Goal: Task Accomplishment & Management: Use online tool/utility

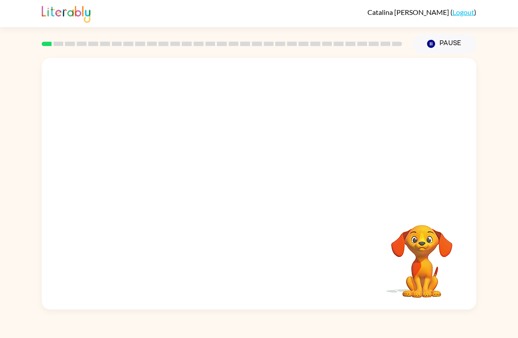
click at [496, 335] on div "[PERSON_NAME] ( Logout ) Pause Pause Your browser must support playing .mp4 fil…" at bounding box center [259, 169] width 518 height 338
click at [242, 135] on video "Your browser must support playing .mp4 files to use Literably. Please try using…" at bounding box center [259, 132] width 435 height 149
click at [234, 140] on video "Your browser must support playing .mp4 files to use Literably. Please try using…" at bounding box center [259, 132] width 435 height 149
click at [284, 165] on video "Your browser must support playing .mp4 files to use Literably. Please try using…" at bounding box center [259, 132] width 435 height 149
click at [271, 191] on button "button" at bounding box center [259, 188] width 56 height 32
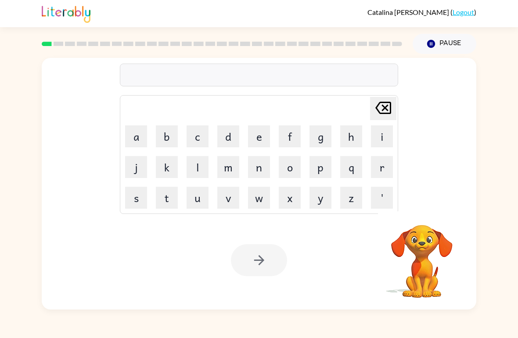
click at [144, 201] on button "s" at bounding box center [136, 198] width 22 height 22
click at [355, 138] on button "h" at bounding box center [351, 137] width 22 height 22
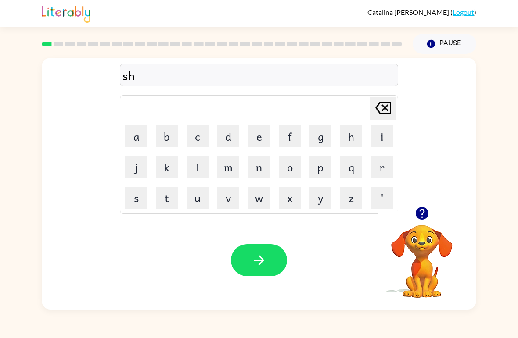
click at [200, 199] on button "u" at bounding box center [198, 198] width 22 height 22
click at [142, 201] on button "s" at bounding box center [136, 198] width 22 height 22
click at [341, 145] on button "h" at bounding box center [351, 137] width 22 height 22
click at [261, 266] on icon "button" at bounding box center [259, 260] width 15 height 15
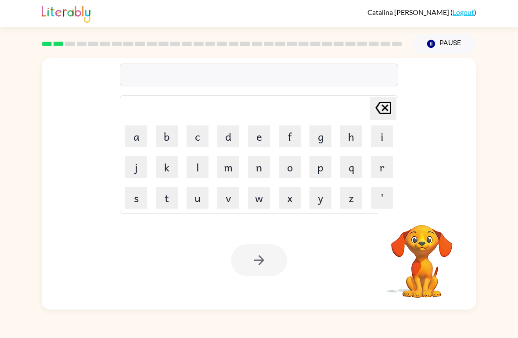
click at [137, 137] on button "a" at bounding box center [136, 137] width 22 height 22
click at [322, 169] on button "p" at bounding box center [320, 167] width 22 height 22
click at [260, 139] on button "e" at bounding box center [259, 137] width 22 height 22
click at [262, 136] on button "e" at bounding box center [259, 137] width 22 height 22
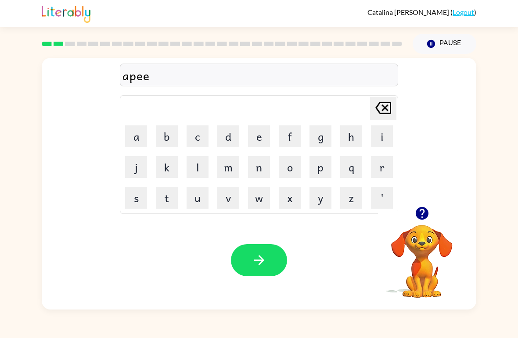
click at [378, 173] on button "r" at bounding box center [382, 167] width 22 height 22
click at [226, 140] on button "d" at bounding box center [228, 137] width 22 height 22
click at [387, 110] on icon at bounding box center [383, 108] width 16 height 12
click at [260, 137] on button "e" at bounding box center [259, 137] width 22 height 22
click at [266, 164] on button "n" at bounding box center [259, 167] width 22 height 22
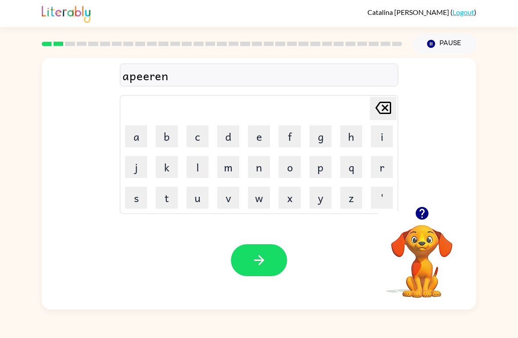
click at [202, 137] on button "c" at bounding box center [198, 137] width 22 height 22
click at [262, 137] on button "e" at bounding box center [259, 137] width 22 height 22
click at [135, 202] on button "s" at bounding box center [136, 198] width 22 height 22
click at [266, 266] on icon "button" at bounding box center [259, 260] width 15 height 15
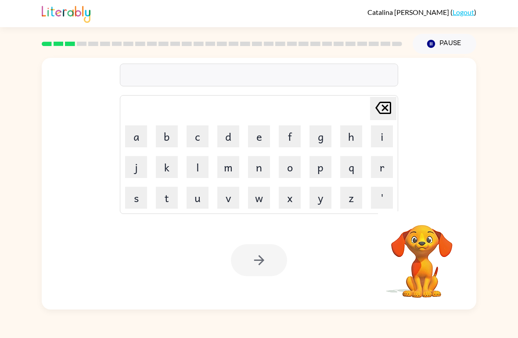
click at [383, 166] on button "r" at bounding box center [382, 167] width 22 height 22
click at [265, 136] on button "e" at bounding box center [259, 137] width 22 height 22
click at [138, 139] on button "a" at bounding box center [136, 137] width 22 height 22
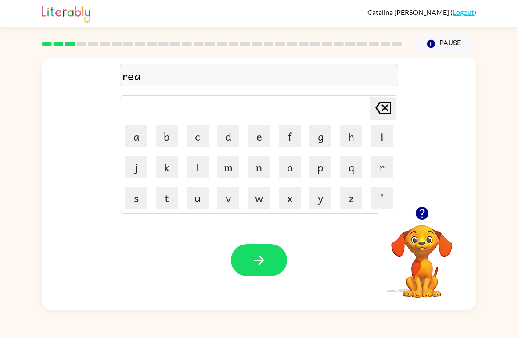
click at [205, 166] on button "l" at bounding box center [198, 167] width 22 height 22
click at [388, 136] on button "i" at bounding box center [382, 137] width 22 height 22
click at [173, 196] on button "t" at bounding box center [167, 198] width 22 height 22
click at [378, 141] on button "i" at bounding box center [382, 137] width 22 height 22
click at [384, 114] on icon at bounding box center [383, 108] width 16 height 12
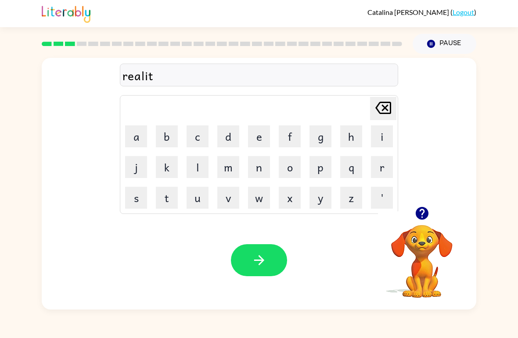
click at [320, 207] on button "y" at bounding box center [320, 198] width 22 height 22
click at [259, 254] on icon "button" at bounding box center [259, 260] width 15 height 15
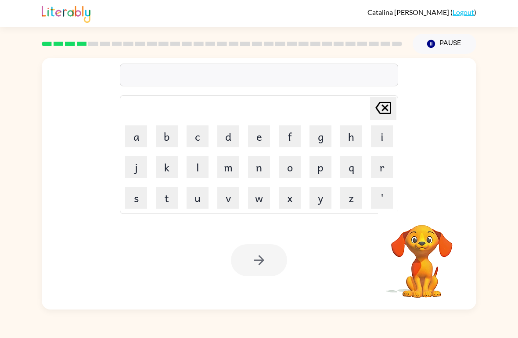
click at [258, 142] on button "e" at bounding box center [259, 137] width 22 height 22
click at [205, 169] on button "l" at bounding box center [198, 167] width 22 height 22
click at [373, 137] on button "i" at bounding box center [382, 137] width 22 height 22
click at [230, 169] on button "m" at bounding box center [228, 167] width 22 height 22
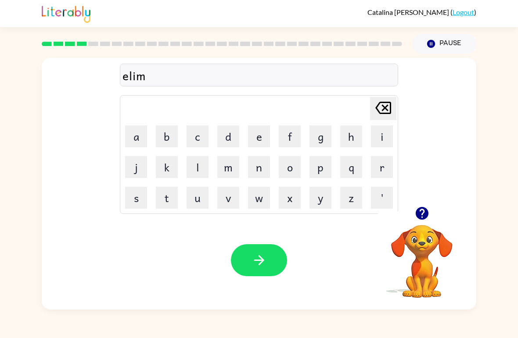
click at [372, 134] on button "i" at bounding box center [382, 137] width 22 height 22
click at [256, 165] on button "n" at bounding box center [259, 167] width 22 height 22
click at [145, 139] on button "a" at bounding box center [136, 137] width 22 height 22
click at [174, 198] on button "t" at bounding box center [167, 198] width 22 height 22
click at [251, 141] on button "e" at bounding box center [259, 137] width 22 height 22
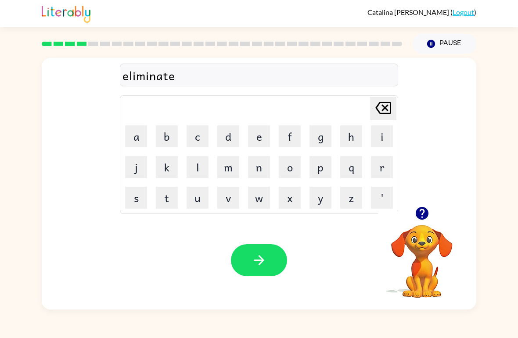
click at [253, 262] on icon "button" at bounding box center [259, 260] width 15 height 15
click at [231, 138] on button "d" at bounding box center [228, 137] width 22 height 22
click at [201, 198] on button "u" at bounding box center [198, 198] width 22 height 22
click at [322, 166] on button "p" at bounding box center [320, 167] width 22 height 22
click at [207, 162] on button "l" at bounding box center [198, 167] width 22 height 22
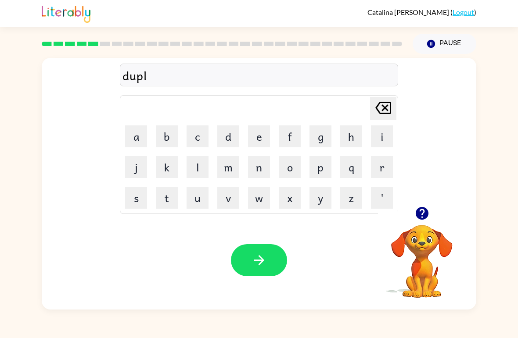
click at [379, 139] on button "i" at bounding box center [382, 137] width 22 height 22
click at [203, 137] on button "c" at bounding box center [198, 137] width 22 height 22
click at [138, 137] on button "a" at bounding box center [136, 137] width 22 height 22
click at [171, 197] on button "t" at bounding box center [167, 198] width 22 height 22
click at [250, 142] on button "e" at bounding box center [259, 137] width 22 height 22
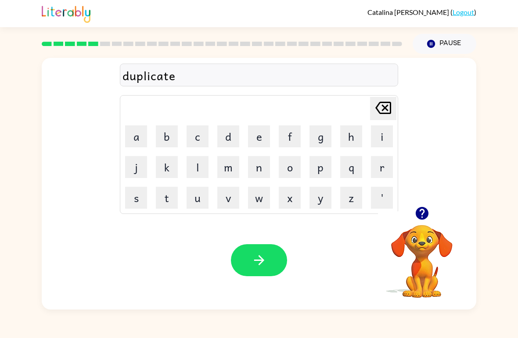
click at [260, 260] on icon "button" at bounding box center [259, 260] width 15 height 15
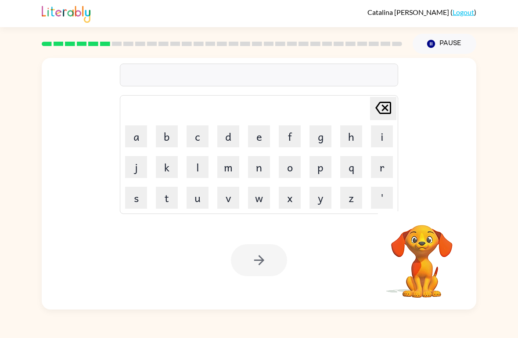
click at [222, 201] on button "v" at bounding box center [228, 198] width 22 height 22
click at [136, 144] on button "a" at bounding box center [136, 137] width 22 height 22
click at [202, 139] on button "c" at bounding box center [198, 137] width 22 height 22
click at [139, 140] on button "a" at bounding box center [136, 137] width 22 height 22
click at [176, 192] on button "t" at bounding box center [167, 198] width 22 height 22
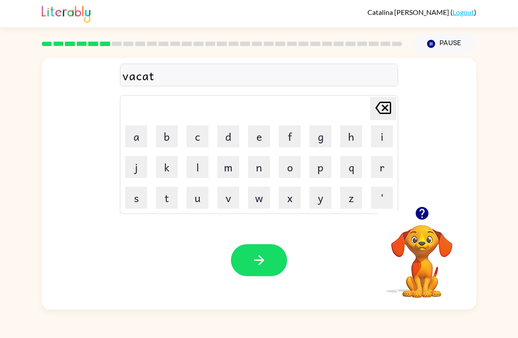
click at [381, 133] on button "i" at bounding box center [382, 137] width 22 height 22
click at [290, 162] on button "o" at bounding box center [290, 167] width 22 height 22
click at [266, 167] on button "n" at bounding box center [259, 167] width 22 height 22
click at [260, 265] on icon "button" at bounding box center [259, 260] width 10 height 10
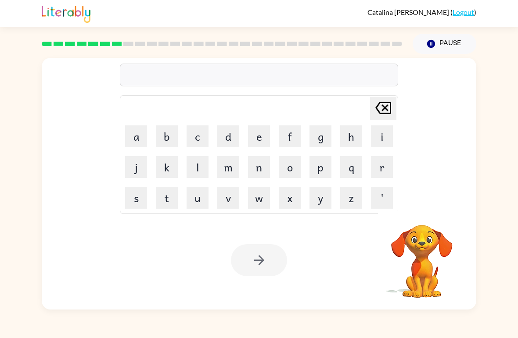
click at [316, 169] on button "p" at bounding box center [320, 167] width 22 height 22
click at [200, 201] on button "u" at bounding box center [198, 198] width 22 height 22
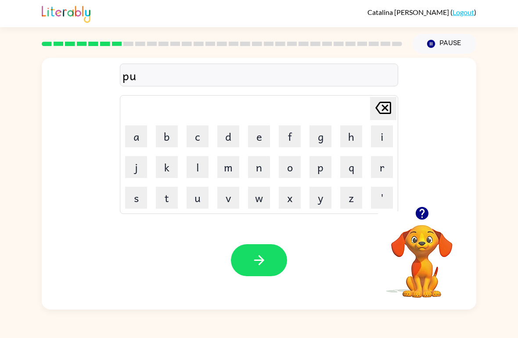
click at [228, 139] on button "d" at bounding box center [228, 137] width 22 height 22
click at [199, 162] on button "l" at bounding box center [198, 167] width 22 height 22
click at [261, 138] on button "e" at bounding box center [259, 137] width 22 height 22
click at [263, 276] on button "button" at bounding box center [259, 260] width 56 height 32
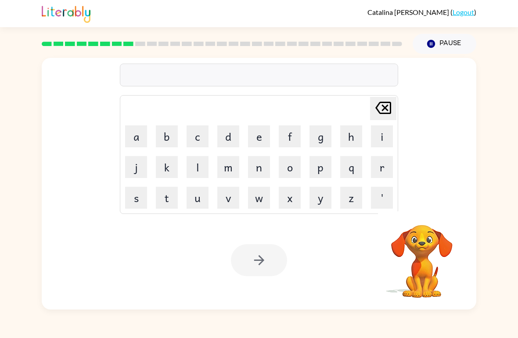
click at [319, 169] on button "p" at bounding box center [320, 167] width 22 height 22
click at [143, 135] on button "a" at bounding box center [136, 137] width 22 height 22
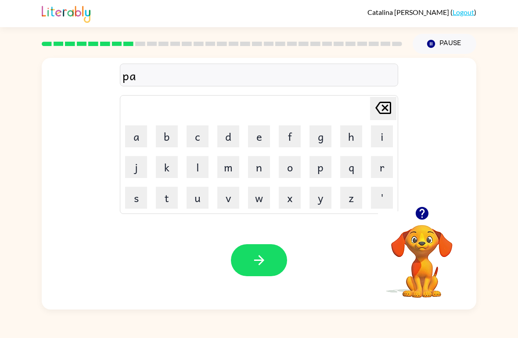
click at [378, 169] on button "r" at bounding box center [382, 167] width 22 height 22
click at [169, 200] on button "t" at bounding box center [167, 198] width 22 height 22
click at [374, 134] on button "i" at bounding box center [382, 137] width 22 height 22
click at [198, 138] on button "c" at bounding box center [198, 137] width 22 height 22
click at [205, 203] on button "u" at bounding box center [198, 198] width 22 height 22
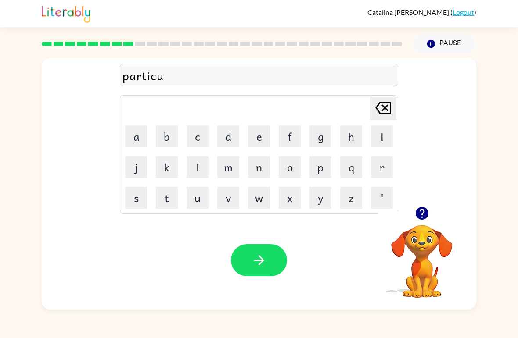
click at [197, 169] on button "l" at bounding box center [198, 167] width 22 height 22
click at [260, 141] on button "e" at bounding box center [259, 137] width 22 height 22
click at [251, 277] on button "button" at bounding box center [259, 260] width 56 height 32
click at [429, 212] on icon "button" at bounding box center [421, 213] width 15 height 15
click at [384, 169] on button "r" at bounding box center [382, 167] width 22 height 22
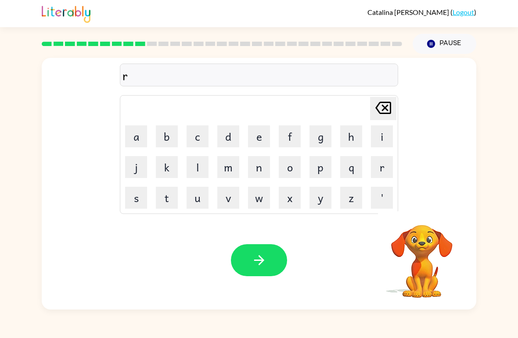
click at [258, 139] on button "e" at bounding box center [259, 137] width 22 height 22
click at [201, 134] on button "c" at bounding box center [198, 137] width 22 height 22
click at [130, 133] on button "a" at bounding box center [136, 137] width 22 height 22
click at [323, 176] on button "p" at bounding box center [320, 167] width 22 height 22
click at [166, 202] on button "t" at bounding box center [167, 198] width 22 height 22
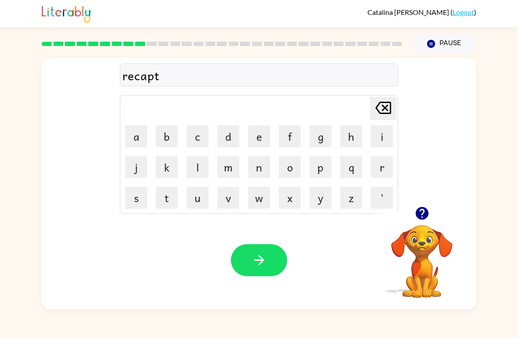
click at [195, 198] on button "u" at bounding box center [198, 198] width 22 height 22
click at [374, 174] on button "r" at bounding box center [382, 167] width 22 height 22
click at [264, 146] on button "e" at bounding box center [259, 137] width 22 height 22
click at [258, 261] on icon "button" at bounding box center [259, 260] width 10 height 10
click at [318, 173] on button "p" at bounding box center [320, 167] width 22 height 22
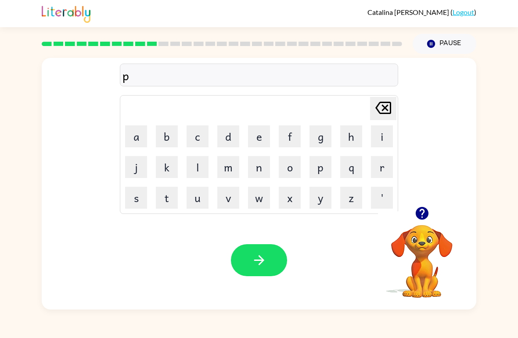
click at [378, 173] on button "r" at bounding box center [382, 167] width 22 height 22
click at [259, 145] on button "e" at bounding box center [259, 137] width 22 height 22
click at [429, 215] on icon "button" at bounding box center [421, 213] width 15 height 15
click at [132, 201] on button "s" at bounding box center [136, 198] width 22 height 22
click at [201, 130] on button "c" at bounding box center [198, 137] width 22 height 22
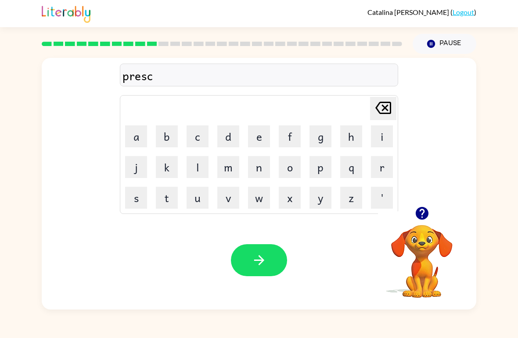
click at [348, 136] on button "h" at bounding box center [351, 137] width 22 height 22
click at [289, 163] on button "o" at bounding box center [290, 167] width 22 height 22
click at [289, 162] on button "o" at bounding box center [290, 167] width 22 height 22
click at [199, 169] on button "l" at bounding box center [198, 167] width 22 height 22
click at [272, 258] on button "button" at bounding box center [259, 260] width 56 height 32
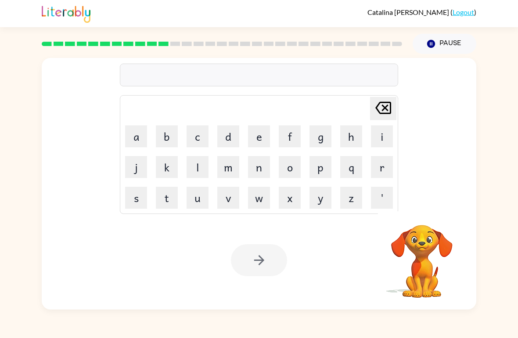
click at [200, 137] on button "c" at bounding box center [198, 137] width 22 height 22
click at [377, 171] on button "r" at bounding box center [382, 167] width 22 height 22
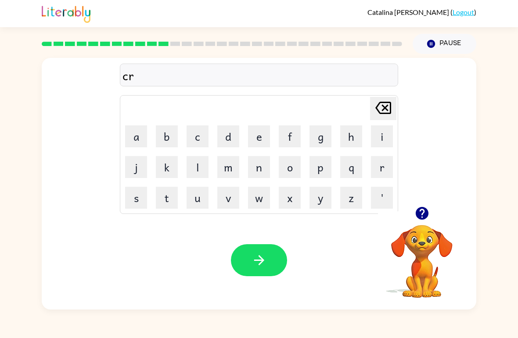
click at [137, 133] on button "a" at bounding box center [136, 137] width 22 height 22
click at [236, 194] on button "v" at bounding box center [228, 198] width 22 height 22
click at [254, 140] on button "e" at bounding box center [259, 137] width 22 height 22
click at [273, 275] on button "button" at bounding box center [259, 260] width 56 height 32
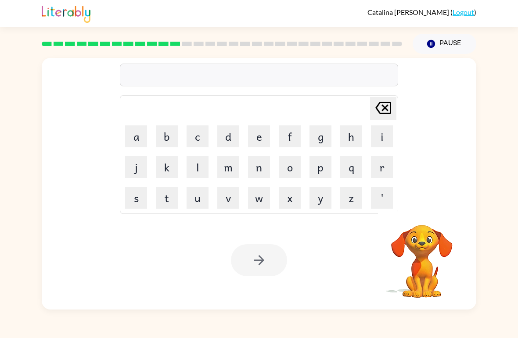
click at [226, 142] on button "d" at bounding box center [228, 137] width 22 height 22
click at [384, 135] on button "i" at bounding box center [382, 137] width 22 height 22
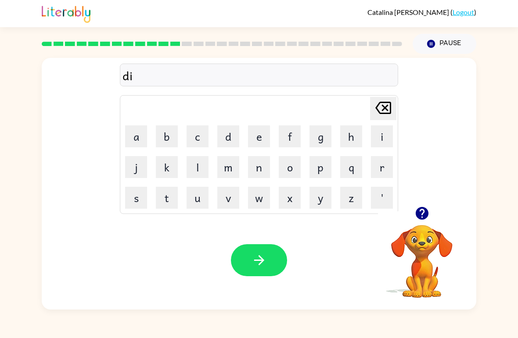
click at [199, 127] on button "c" at bounding box center [198, 137] width 22 height 22
click at [173, 198] on button "t" at bounding box center [167, 198] width 22 height 22
click at [137, 144] on button "a" at bounding box center [136, 137] width 22 height 22
click at [171, 192] on button "t" at bounding box center [167, 198] width 22 height 22
click at [258, 136] on button "e" at bounding box center [259, 137] width 22 height 22
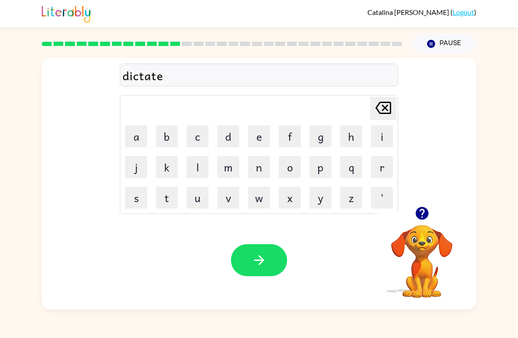
click at [273, 265] on button "button" at bounding box center [259, 260] width 56 height 32
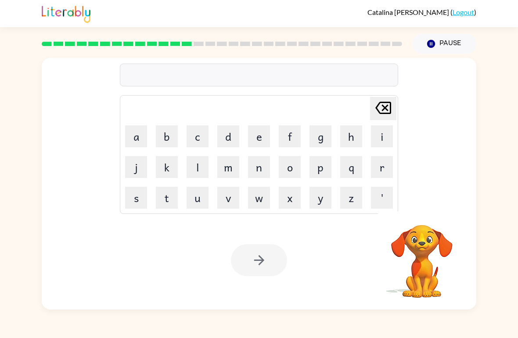
click at [324, 167] on button "p" at bounding box center [320, 167] width 22 height 22
click at [138, 133] on button "a" at bounding box center [136, 137] width 22 height 22
click at [376, 130] on button "i" at bounding box center [382, 137] width 22 height 22
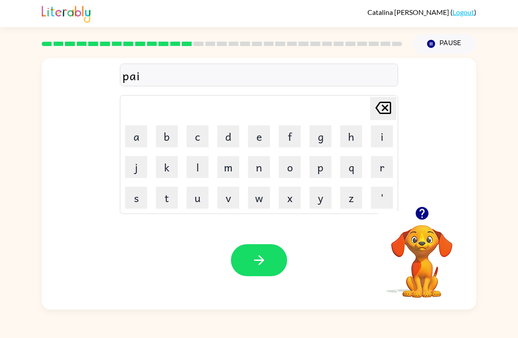
click at [259, 172] on button "n" at bounding box center [259, 167] width 22 height 22
click at [230, 172] on button "m" at bounding box center [228, 167] width 22 height 22
click at [261, 133] on button "e" at bounding box center [259, 137] width 22 height 22
click at [259, 176] on button "n" at bounding box center [259, 167] width 22 height 22
click at [168, 196] on button "t" at bounding box center [167, 198] width 22 height 22
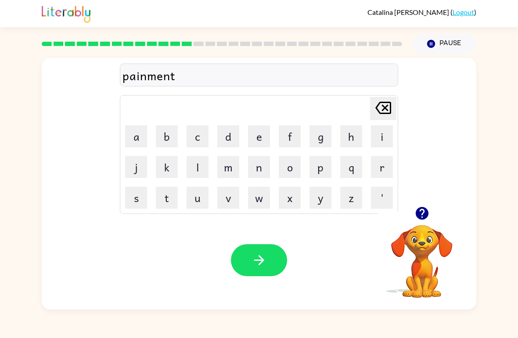
click at [272, 266] on button "button" at bounding box center [259, 260] width 56 height 32
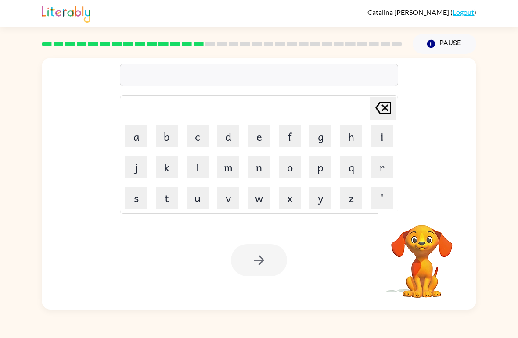
click at [227, 169] on button "m" at bounding box center [228, 167] width 22 height 22
click at [138, 138] on button "a" at bounding box center [136, 137] width 22 height 22
click at [136, 171] on button "j" at bounding box center [136, 167] width 22 height 22
click at [288, 171] on button "o" at bounding box center [290, 167] width 22 height 22
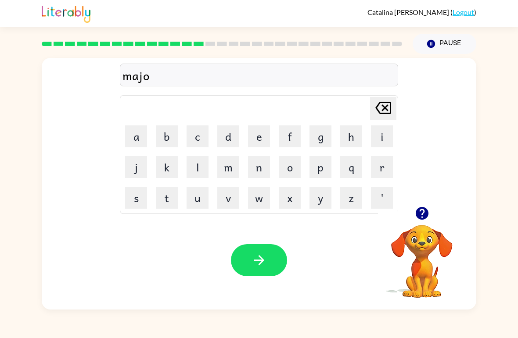
click at [383, 165] on button "r" at bounding box center [382, 167] width 22 height 22
click at [266, 266] on icon "button" at bounding box center [259, 260] width 15 height 15
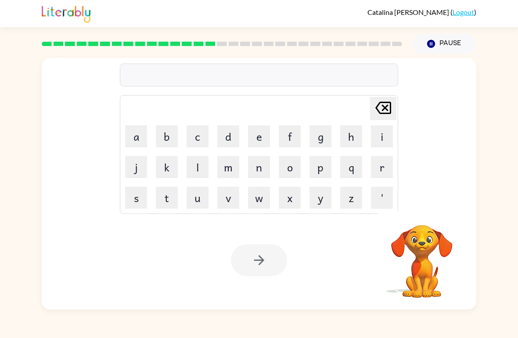
click at [131, 201] on button "s" at bounding box center [136, 198] width 22 height 22
click at [323, 169] on button "p" at bounding box center [320, 167] width 22 height 22
click at [134, 137] on button "a" at bounding box center [136, 137] width 22 height 22
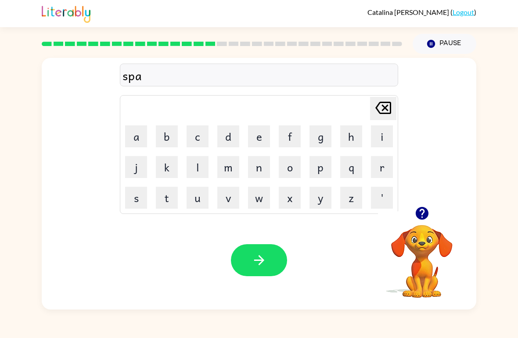
click at [379, 165] on button "r" at bounding box center [382, 167] width 22 height 22
click at [162, 165] on button "k" at bounding box center [167, 167] width 22 height 22
click at [271, 256] on button "button" at bounding box center [259, 260] width 56 height 32
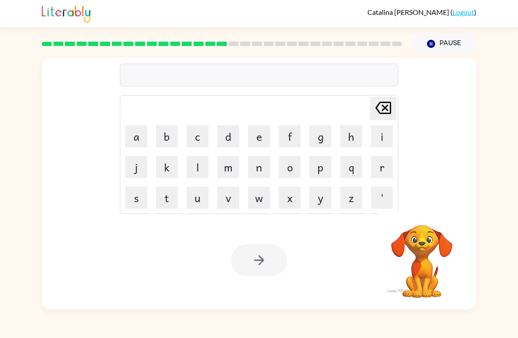
click at [329, 168] on button "p" at bounding box center [320, 167] width 22 height 22
click at [132, 138] on button "a" at bounding box center [136, 137] width 22 height 22
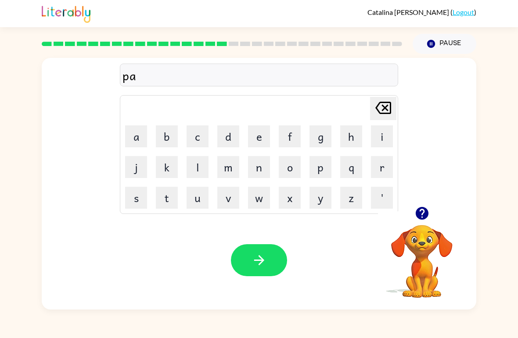
click at [203, 172] on button "l" at bounding box center [198, 167] width 22 height 22
click at [202, 172] on button "l" at bounding box center [198, 167] width 22 height 22
click at [276, 269] on button "button" at bounding box center [259, 260] width 56 height 32
click at [126, 203] on button "s" at bounding box center [136, 198] width 22 height 22
click at [319, 170] on button "p" at bounding box center [320, 167] width 22 height 22
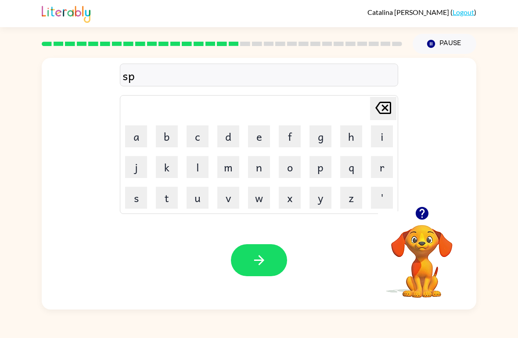
click at [262, 140] on button "e" at bounding box center [259, 137] width 22 height 22
click at [266, 171] on button "n" at bounding box center [259, 167] width 22 height 22
click at [375, 137] on button "i" at bounding box center [382, 137] width 22 height 22
click at [260, 170] on button "n" at bounding box center [259, 167] width 22 height 22
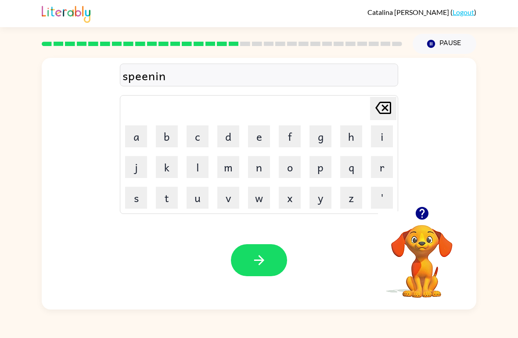
click at [319, 133] on button "g" at bounding box center [320, 137] width 22 height 22
click at [259, 257] on icon "button" at bounding box center [259, 260] width 10 height 10
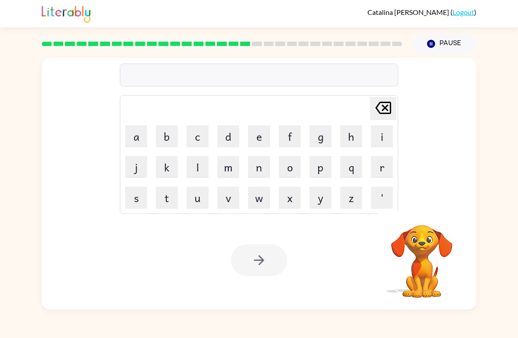
click at [322, 134] on button "g" at bounding box center [320, 137] width 22 height 22
click at [384, 166] on button "r" at bounding box center [382, 167] width 22 height 22
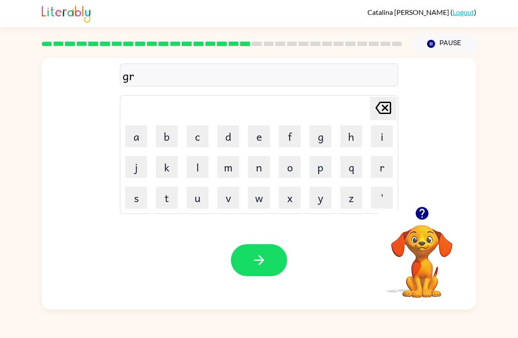
click at [292, 168] on button "o" at bounding box center [290, 167] width 22 height 22
click at [201, 198] on button "u" at bounding box center [198, 198] width 22 height 22
click at [226, 165] on button "m" at bounding box center [228, 167] width 22 height 22
click at [318, 165] on button "p" at bounding box center [320, 167] width 22 height 22
click at [381, 137] on button "i" at bounding box center [382, 137] width 22 height 22
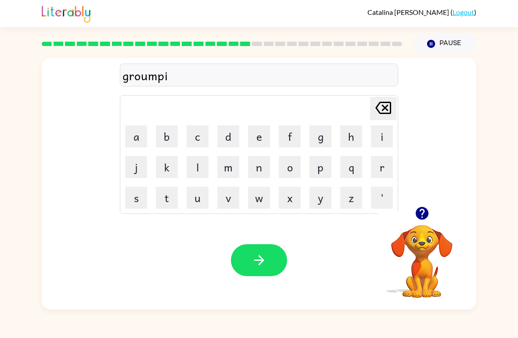
click at [264, 139] on button "e" at bounding box center [259, 137] width 22 height 22
click at [140, 198] on button "s" at bounding box center [136, 198] width 22 height 22
click at [170, 203] on button "t" at bounding box center [167, 198] width 22 height 22
click at [270, 259] on button "button" at bounding box center [259, 260] width 56 height 32
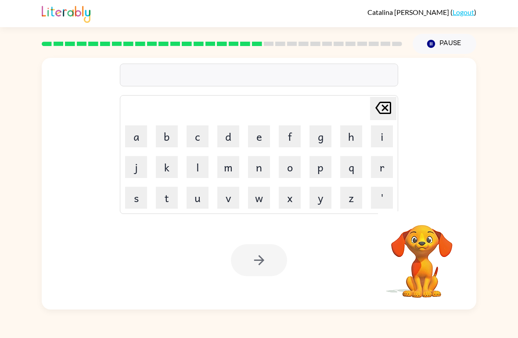
click at [385, 138] on button "i" at bounding box center [382, 137] width 22 height 22
click at [257, 169] on button "n" at bounding box center [259, 167] width 22 height 22
click at [204, 141] on button "c" at bounding box center [198, 137] width 22 height 22
click at [381, 167] on button "r" at bounding box center [382, 167] width 22 height 22
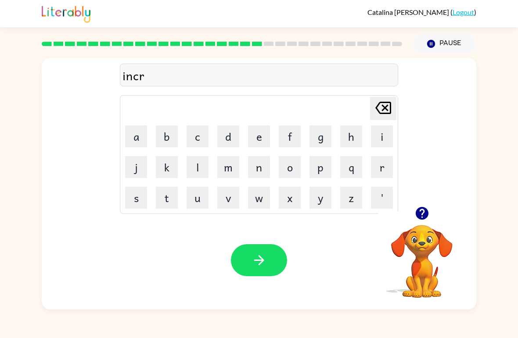
click at [261, 139] on button "e" at bounding box center [259, 137] width 22 height 22
click at [227, 138] on button "d" at bounding box center [228, 137] width 22 height 22
click at [377, 142] on button "i" at bounding box center [382, 137] width 22 height 22
click at [164, 133] on button "b" at bounding box center [167, 137] width 22 height 22
click at [203, 193] on button "u" at bounding box center [198, 198] width 22 height 22
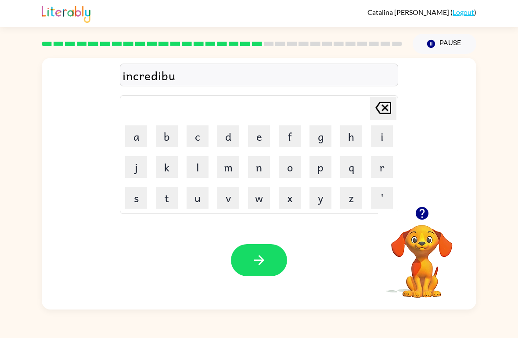
click at [204, 167] on button "l" at bounding box center [198, 167] width 22 height 22
click at [253, 140] on button "e" at bounding box center [259, 137] width 22 height 22
click at [269, 266] on button "button" at bounding box center [259, 260] width 56 height 32
click at [176, 167] on button "k" at bounding box center [167, 167] width 22 height 22
click at [383, 137] on button "i" at bounding box center [382, 137] width 22 height 22
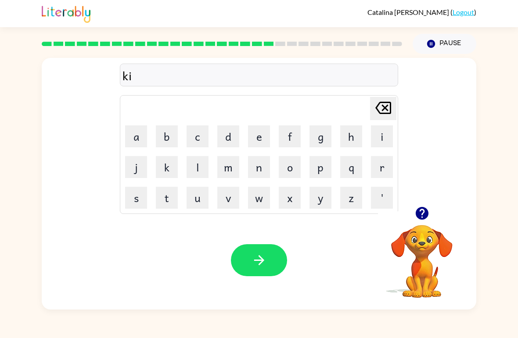
click at [136, 206] on button "s" at bounding box center [136, 198] width 22 height 22
click at [135, 199] on button "s" at bounding box center [136, 198] width 22 height 22
click at [253, 131] on button "e" at bounding box center [259, 137] width 22 height 22
click at [261, 170] on button "n" at bounding box center [259, 167] width 22 height 22
click at [223, 139] on button "d" at bounding box center [228, 137] width 22 height 22
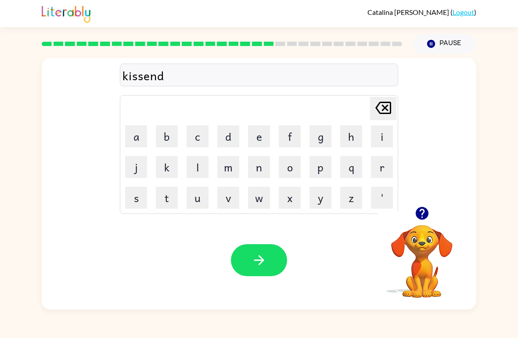
click at [381, 111] on icon "[PERSON_NAME] last character input" at bounding box center [383, 107] width 21 height 21
click at [380, 111] on icon "[PERSON_NAME] last character input" at bounding box center [383, 107] width 21 height 21
click at [388, 114] on icon at bounding box center [383, 108] width 16 height 12
click at [387, 114] on icon at bounding box center [383, 108] width 16 height 12
click at [388, 116] on icon "[PERSON_NAME] last character input" at bounding box center [383, 107] width 21 height 21
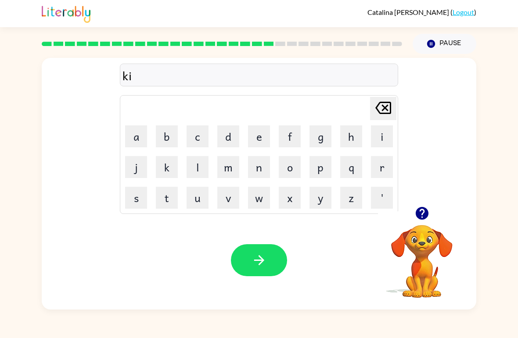
click at [388, 116] on icon "[PERSON_NAME] last character input" at bounding box center [383, 107] width 21 height 21
click at [205, 170] on button "l" at bounding box center [198, 167] width 22 height 22
click at [384, 139] on button "i" at bounding box center [382, 137] width 22 height 22
click at [144, 192] on button "s" at bounding box center [136, 198] width 22 height 22
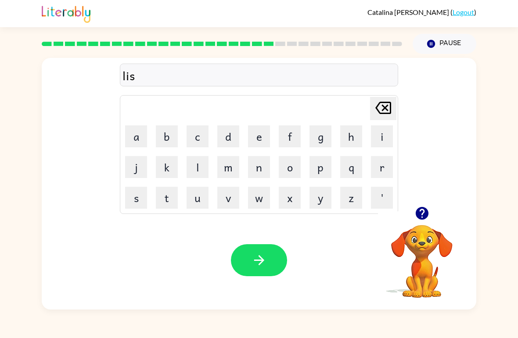
click at [256, 139] on button "e" at bounding box center [259, 137] width 22 height 22
click at [385, 117] on icon "[PERSON_NAME] last character input" at bounding box center [383, 107] width 21 height 21
click at [269, 167] on button "n" at bounding box center [259, 167] width 22 height 22
click at [256, 138] on button "e" at bounding box center [259, 137] width 22 height 22
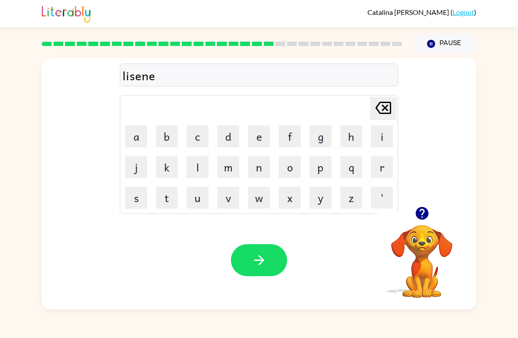
click at [230, 136] on button "d" at bounding box center [228, 137] width 22 height 22
click at [267, 261] on button "button" at bounding box center [259, 260] width 56 height 32
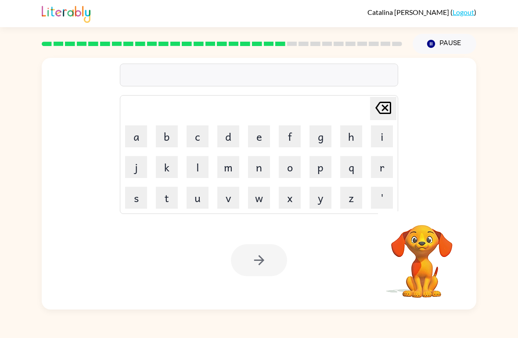
click at [269, 161] on button "n" at bounding box center [259, 167] width 22 height 22
click at [295, 168] on button "o" at bounding box center [290, 167] width 22 height 22
click at [233, 167] on button "m" at bounding box center [228, 167] width 22 height 22
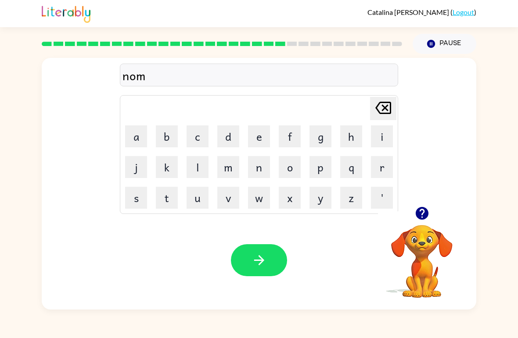
click at [378, 138] on button "i" at bounding box center [382, 137] width 22 height 22
click at [258, 166] on button "n" at bounding box center [259, 167] width 22 height 22
click at [133, 134] on button "a" at bounding box center [136, 137] width 22 height 22
click at [174, 202] on button "t" at bounding box center [167, 198] width 22 height 22
click at [261, 143] on button "e" at bounding box center [259, 137] width 22 height 22
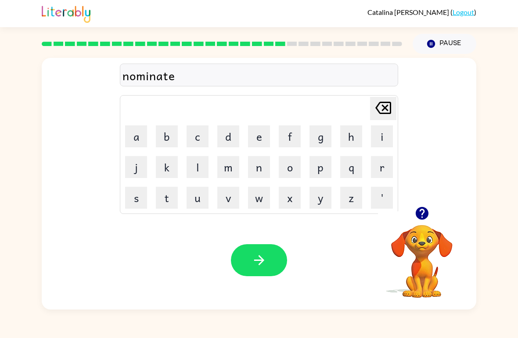
click at [261, 263] on icon "button" at bounding box center [259, 260] width 10 height 10
click at [133, 200] on button "s" at bounding box center [136, 198] width 22 height 22
click at [193, 198] on button "u" at bounding box center [198, 198] width 22 height 22
click at [140, 204] on button "s" at bounding box center [136, 198] width 22 height 22
click at [170, 192] on button "t" at bounding box center [167, 198] width 22 height 22
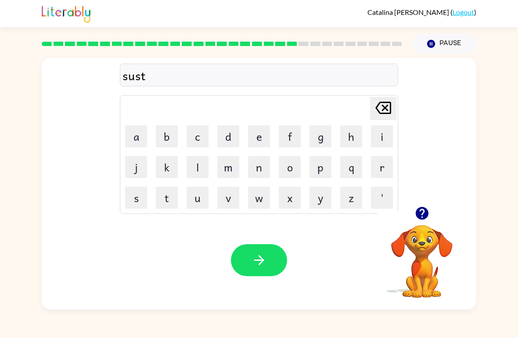
click at [133, 132] on button "a" at bounding box center [136, 137] width 22 height 22
click at [378, 137] on button "i" at bounding box center [382, 137] width 22 height 22
click at [257, 162] on button "n" at bounding box center [259, 167] width 22 height 22
click at [255, 266] on icon "button" at bounding box center [259, 260] width 15 height 15
click at [429, 210] on icon "button" at bounding box center [421, 213] width 15 height 15
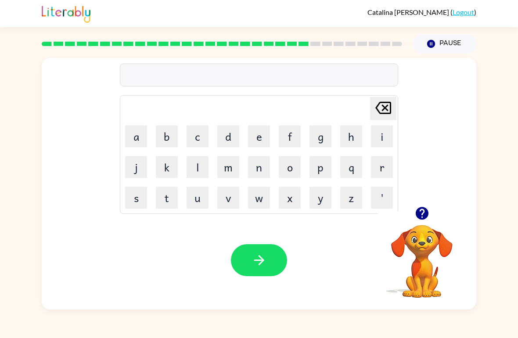
click at [267, 193] on button "w" at bounding box center [259, 198] width 22 height 22
click at [287, 172] on button "o" at bounding box center [290, 167] width 22 height 22
click at [291, 172] on button "o" at bounding box center [290, 167] width 22 height 22
click at [375, 169] on button "r" at bounding box center [382, 167] width 22 height 22
click at [231, 141] on button "d" at bounding box center [228, 137] width 22 height 22
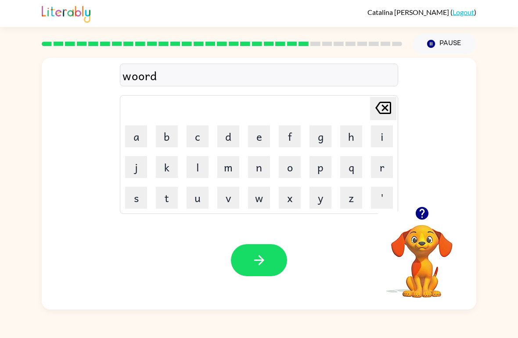
click at [323, 196] on button "y" at bounding box center [320, 198] width 22 height 22
click at [257, 276] on button "button" at bounding box center [259, 260] width 56 height 32
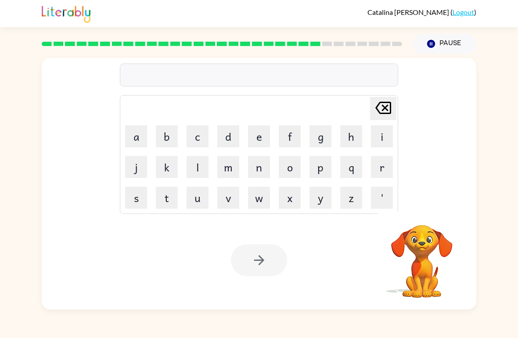
click at [385, 171] on button "r" at bounding box center [382, 167] width 22 height 22
click at [262, 138] on button "e" at bounding box center [259, 137] width 22 height 22
click at [201, 170] on button "l" at bounding box center [198, 167] width 22 height 22
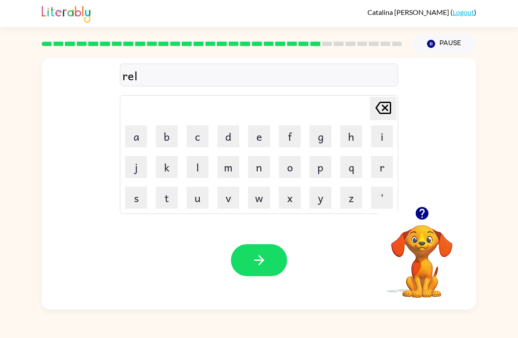
click at [143, 139] on button "a" at bounding box center [136, 137] width 22 height 22
click at [176, 197] on button "t" at bounding box center [167, 198] width 22 height 22
click at [259, 143] on button "e" at bounding box center [259, 137] width 22 height 22
click at [230, 140] on button "d" at bounding box center [228, 137] width 22 height 22
click at [258, 251] on button "button" at bounding box center [259, 260] width 56 height 32
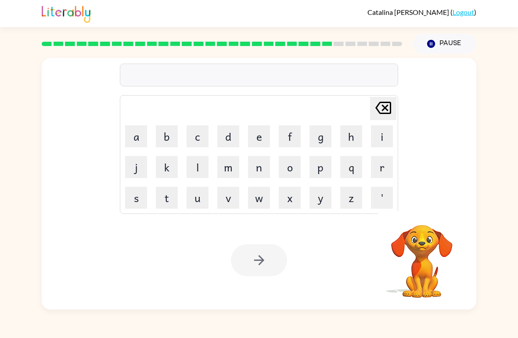
click at [172, 166] on button "k" at bounding box center [167, 167] width 22 height 22
click at [382, 132] on button "i" at bounding box center [382, 137] width 22 height 22
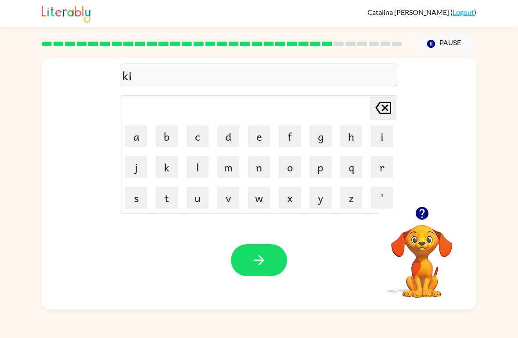
click at [170, 201] on button "t" at bounding box center [167, 198] width 22 height 22
click at [259, 140] on button "e" at bounding box center [259, 137] width 22 height 22
click at [267, 169] on button "n" at bounding box center [259, 167] width 22 height 22
click at [266, 269] on button "button" at bounding box center [259, 260] width 56 height 32
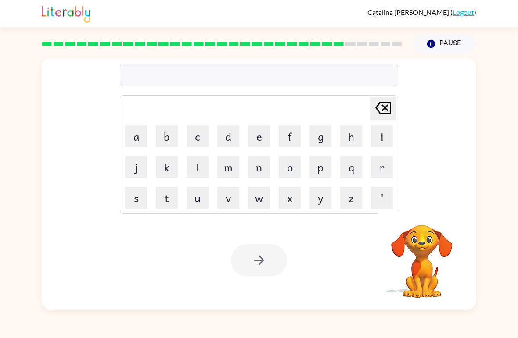
click at [232, 137] on button "d" at bounding box center [228, 137] width 22 height 22
click at [388, 134] on button "i" at bounding box center [382, 137] width 22 height 22
click at [377, 106] on icon "[PERSON_NAME] last character input" at bounding box center [383, 107] width 21 height 21
click at [422, 210] on icon "button" at bounding box center [421, 213] width 15 height 15
click at [260, 138] on button "e" at bounding box center [259, 137] width 22 height 22
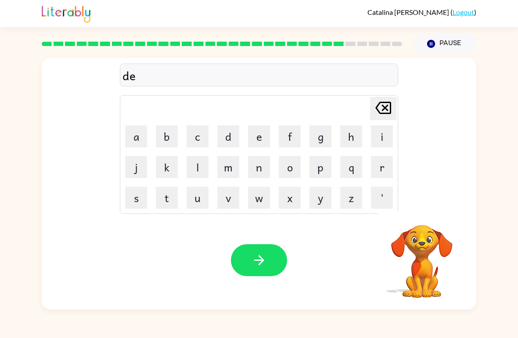
click at [320, 169] on button "p" at bounding box center [320, 167] width 22 height 22
click at [133, 137] on button "a" at bounding box center [136, 137] width 22 height 22
click at [379, 163] on button "r" at bounding box center [382, 167] width 22 height 22
click at [230, 169] on button "m" at bounding box center [228, 167] width 22 height 22
click at [261, 139] on button "e" at bounding box center [259, 137] width 22 height 22
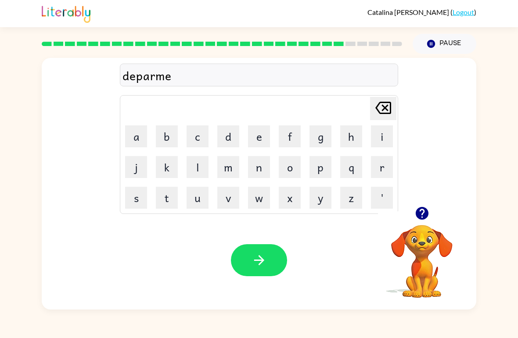
click at [259, 171] on button "n" at bounding box center [259, 167] width 22 height 22
click at [165, 201] on button "t" at bounding box center [167, 198] width 22 height 22
click at [259, 262] on icon "button" at bounding box center [259, 260] width 15 height 15
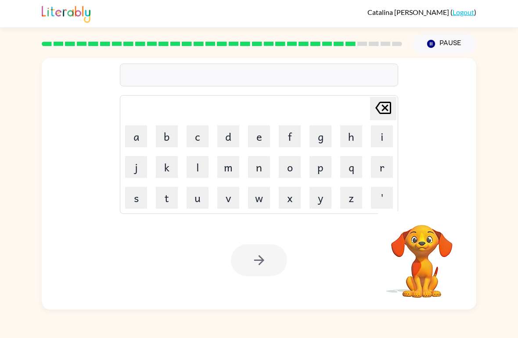
click at [142, 200] on button "s" at bounding box center [136, 198] width 22 height 22
click at [201, 170] on button "l" at bounding box center [198, 167] width 22 height 22
click at [374, 141] on button "i" at bounding box center [382, 137] width 22 height 22
click at [318, 137] on button "g" at bounding box center [320, 137] width 22 height 22
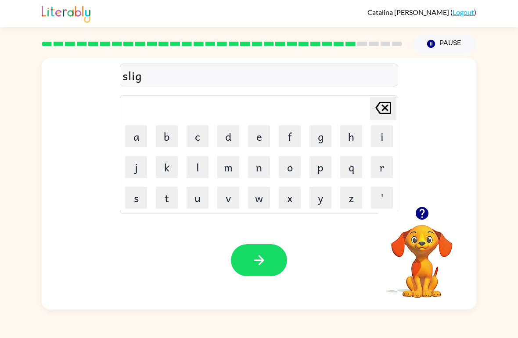
click at [346, 135] on button "h" at bounding box center [351, 137] width 22 height 22
click at [167, 202] on button "t" at bounding box center [167, 198] width 22 height 22
click at [259, 259] on icon "button" at bounding box center [259, 260] width 15 height 15
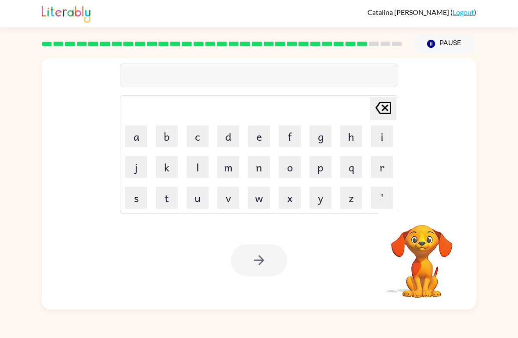
click at [198, 204] on button "u" at bounding box center [198, 198] width 22 height 22
click at [266, 168] on button "n" at bounding box center [259, 167] width 22 height 22
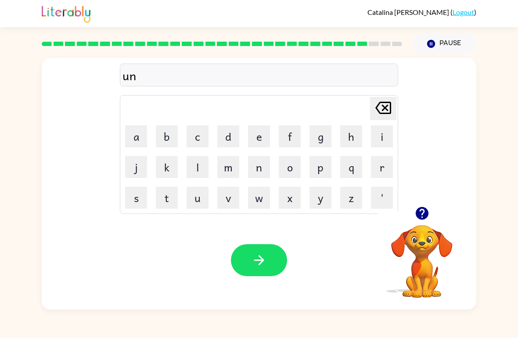
click at [383, 136] on button "i" at bounding box center [382, 137] width 22 height 22
click at [231, 194] on button "v" at bounding box center [228, 198] width 22 height 22
click at [259, 140] on button "e" at bounding box center [259, 137] width 22 height 22
click at [377, 174] on button "r" at bounding box center [382, 167] width 22 height 22
click at [131, 203] on button "s" at bounding box center [136, 198] width 22 height 22
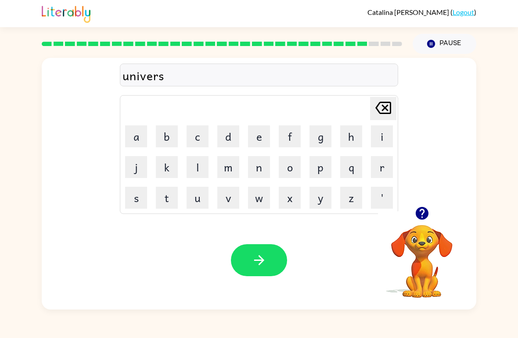
click at [133, 146] on button "a" at bounding box center [136, 137] width 22 height 22
click at [196, 176] on button "l" at bounding box center [198, 167] width 22 height 22
click at [386, 104] on icon "[PERSON_NAME] last character input" at bounding box center [383, 107] width 21 height 21
click at [274, 250] on button "button" at bounding box center [259, 260] width 56 height 32
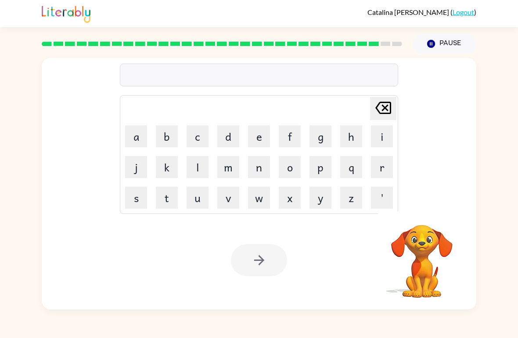
click at [140, 204] on button "s" at bounding box center [136, 198] width 22 height 22
click at [382, 140] on button "i" at bounding box center [382, 137] width 22 height 22
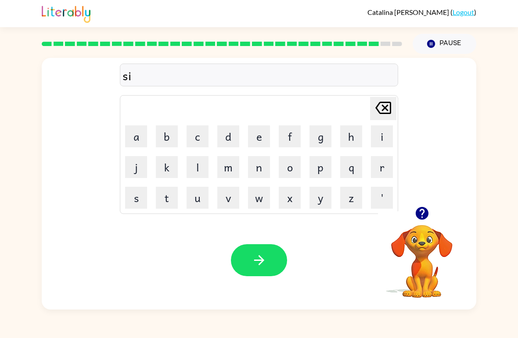
click at [200, 168] on button "l" at bounding box center [198, 167] width 22 height 22
click at [230, 200] on button "v" at bounding box center [228, 198] width 22 height 22
click at [261, 143] on button "e" at bounding box center [259, 137] width 22 height 22
click at [375, 175] on button "r" at bounding box center [382, 167] width 22 height 22
click at [259, 196] on button "w" at bounding box center [259, 198] width 22 height 22
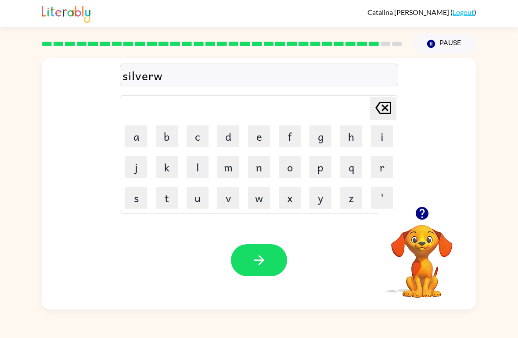
click at [262, 138] on button "e" at bounding box center [259, 137] width 22 height 22
click at [373, 172] on button "r" at bounding box center [382, 167] width 22 height 22
click at [265, 262] on icon "button" at bounding box center [259, 260] width 15 height 15
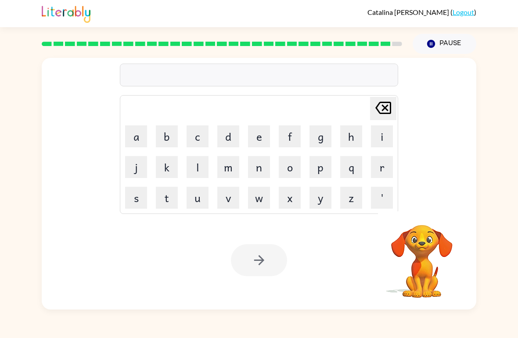
click at [260, 140] on button "e" at bounding box center [259, 137] width 22 height 22
click at [262, 169] on button "n" at bounding box center [259, 167] width 22 height 22
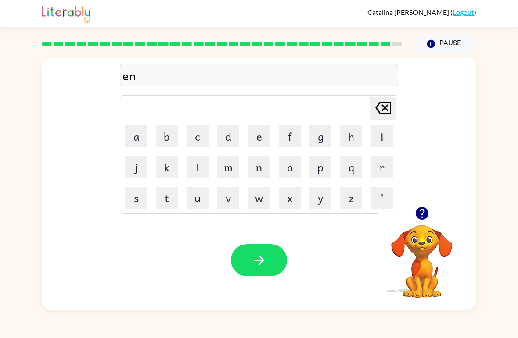
click at [203, 140] on button "c" at bounding box center [198, 137] width 22 height 22
click at [292, 172] on button "o" at bounding box center [290, 167] width 22 height 22
click at [193, 200] on button "u" at bounding box center [198, 198] width 22 height 22
click at [260, 172] on button "n" at bounding box center [259, 167] width 22 height 22
click at [171, 198] on button "t" at bounding box center [167, 198] width 22 height 22
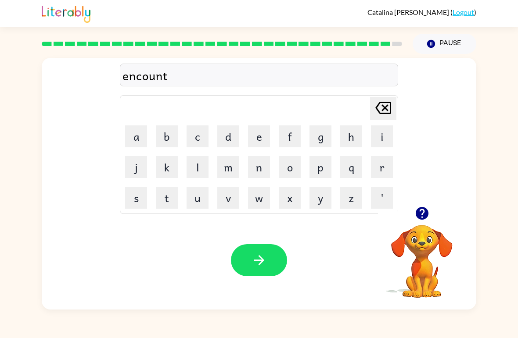
click at [250, 147] on button "e" at bounding box center [259, 137] width 22 height 22
click at [381, 176] on button "r" at bounding box center [382, 167] width 22 height 22
click at [256, 265] on icon "button" at bounding box center [259, 260] width 15 height 15
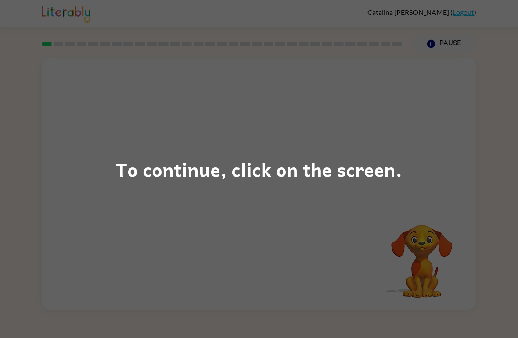
click at [376, 166] on div "To continue, click on the screen." at bounding box center [259, 170] width 286 height 30
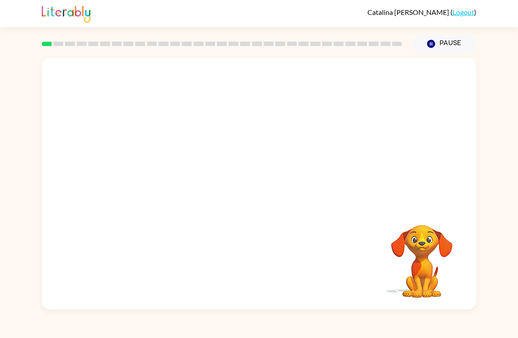
click at [451, 42] on button "Pause Pause" at bounding box center [445, 44] width 64 height 20
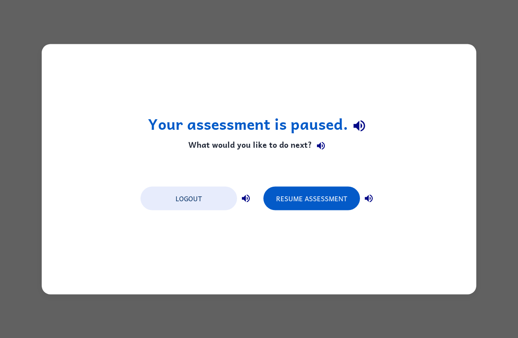
click at [323, 205] on button "Resume Assessment" at bounding box center [311, 199] width 97 height 24
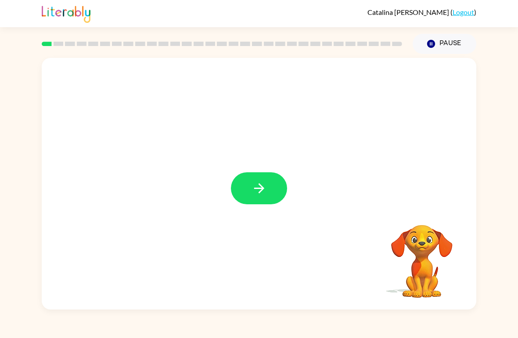
click at [255, 194] on icon "button" at bounding box center [259, 188] width 15 height 15
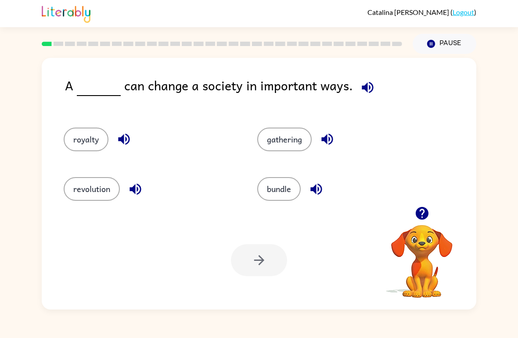
click at [91, 190] on button "revolution" at bounding box center [92, 189] width 56 height 24
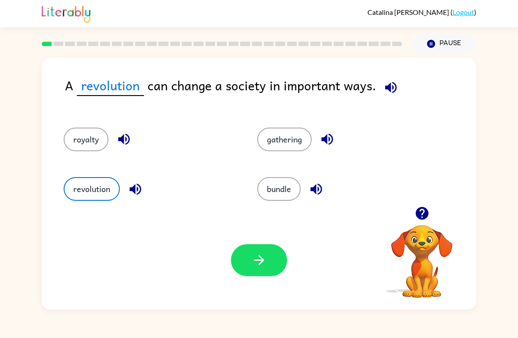
click at [260, 262] on icon "button" at bounding box center [259, 260] width 15 height 15
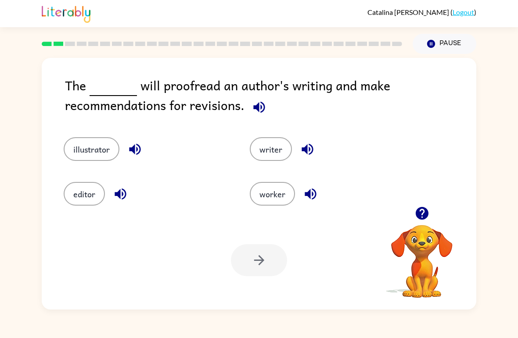
click at [255, 115] on icon "button" at bounding box center [259, 107] width 15 height 15
click at [82, 152] on button "illustrator" at bounding box center [92, 149] width 56 height 24
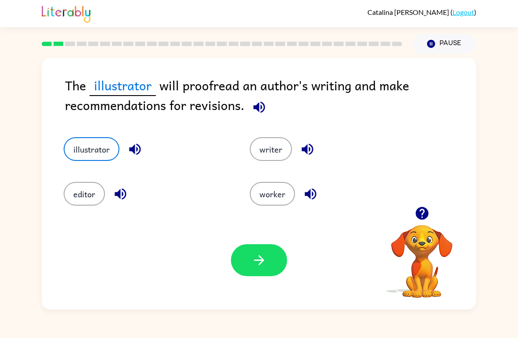
click at [256, 158] on button "writer" at bounding box center [271, 149] width 42 height 24
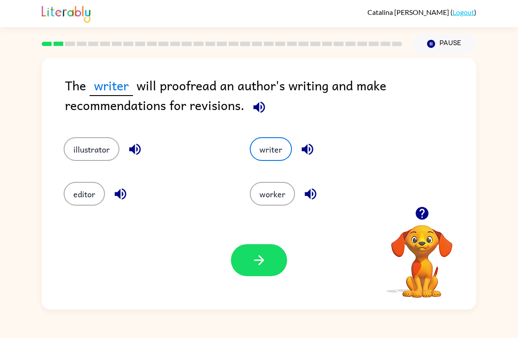
click at [70, 197] on button "editor" at bounding box center [84, 194] width 41 height 24
click at [255, 267] on icon "button" at bounding box center [259, 260] width 15 height 15
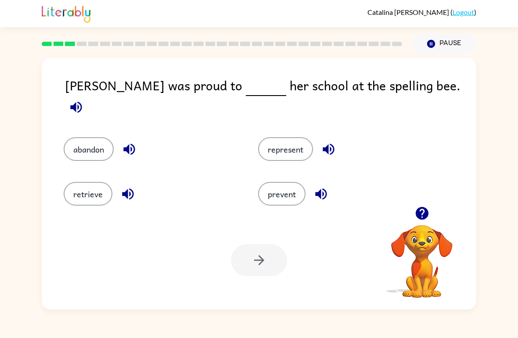
click at [282, 144] on button "represent" at bounding box center [285, 149] width 55 height 24
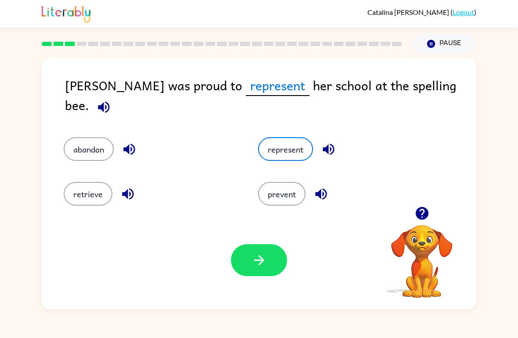
click at [259, 266] on icon "button" at bounding box center [259, 260] width 15 height 15
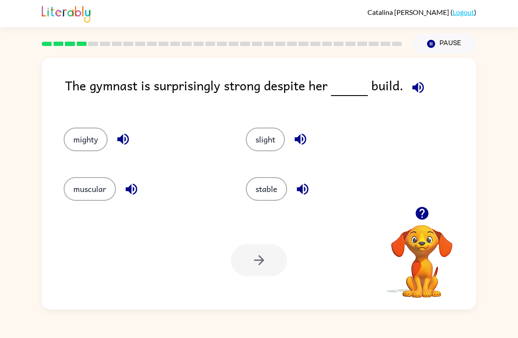
click at [98, 193] on button "muscular" at bounding box center [90, 189] width 52 height 24
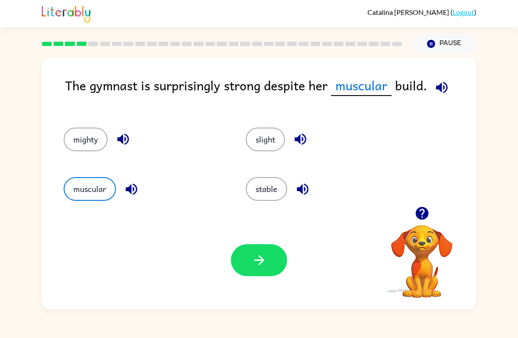
click at [252, 266] on icon "button" at bounding box center [259, 260] width 15 height 15
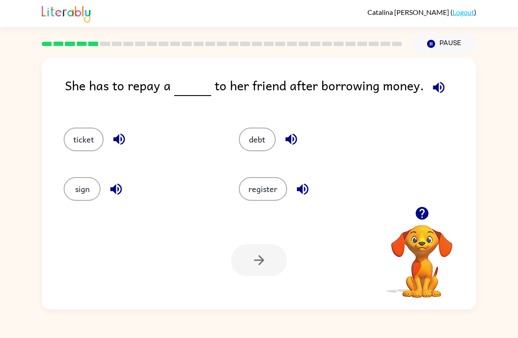
click at [78, 144] on button "ticket" at bounding box center [84, 140] width 40 height 24
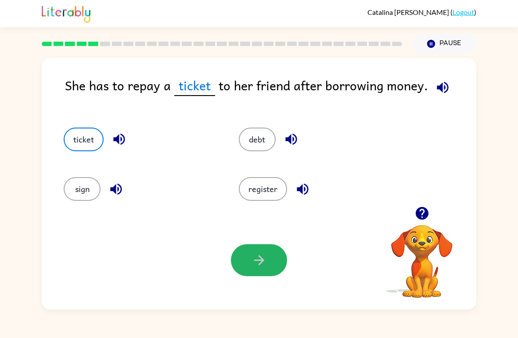
click at [252, 264] on icon "button" at bounding box center [259, 260] width 15 height 15
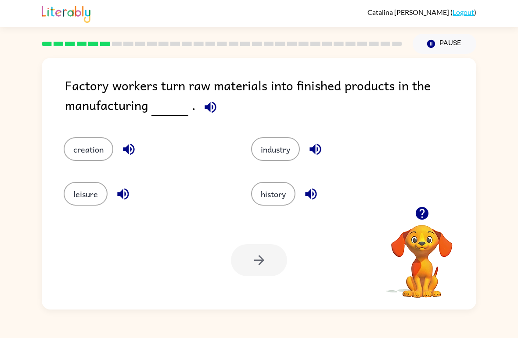
click at [85, 147] on button "creation" at bounding box center [89, 149] width 50 height 24
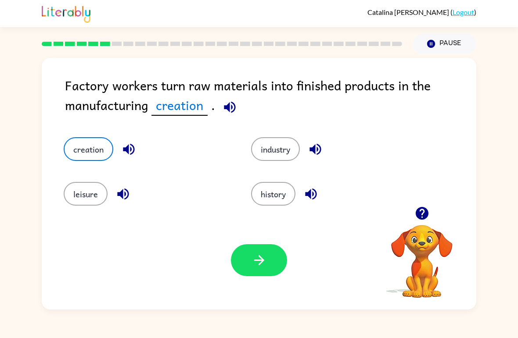
click at [255, 266] on icon "button" at bounding box center [259, 260] width 15 height 15
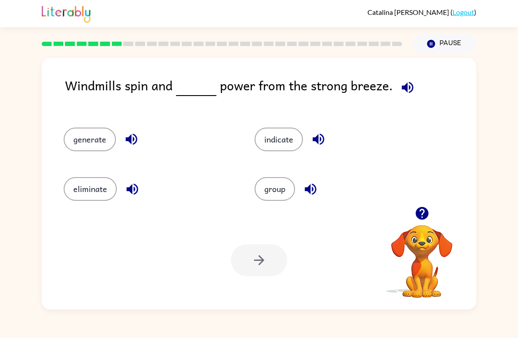
click at [84, 194] on button "eliminate" at bounding box center [90, 189] width 53 height 24
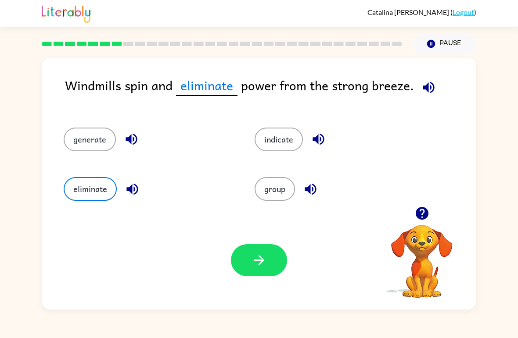
click at [274, 288] on div "Your browser must support playing .mp4 files to use Literably. Please try using…" at bounding box center [259, 260] width 435 height 99
click at [239, 261] on button "button" at bounding box center [259, 260] width 56 height 32
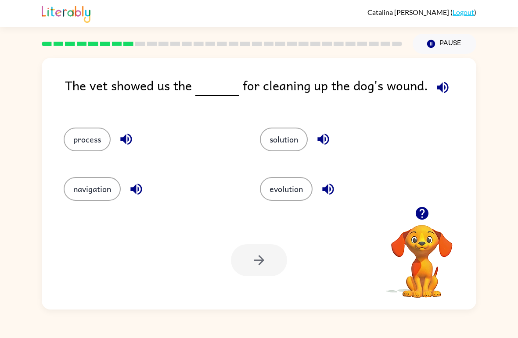
click at [78, 136] on button "process" at bounding box center [87, 140] width 47 height 24
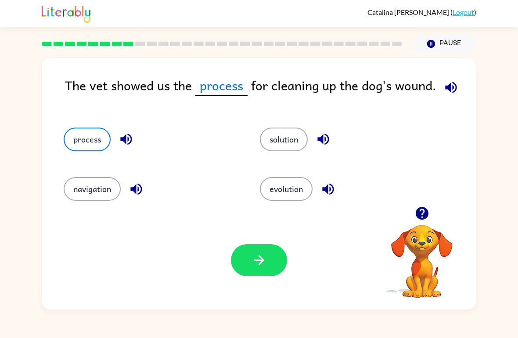
click at [261, 276] on button "button" at bounding box center [259, 260] width 56 height 32
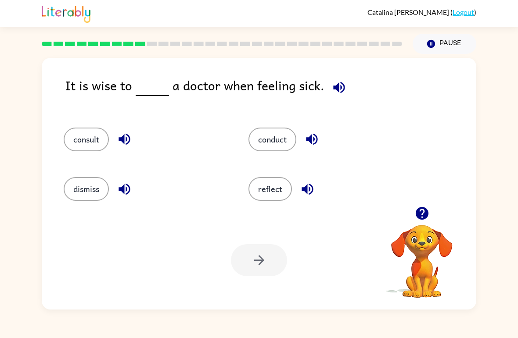
click at [79, 135] on button "consult" at bounding box center [86, 140] width 45 height 24
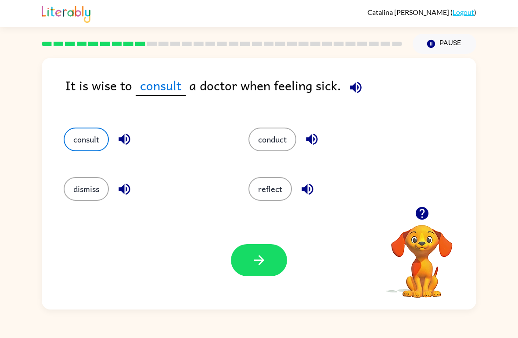
click at [248, 276] on button "button" at bounding box center [259, 260] width 56 height 32
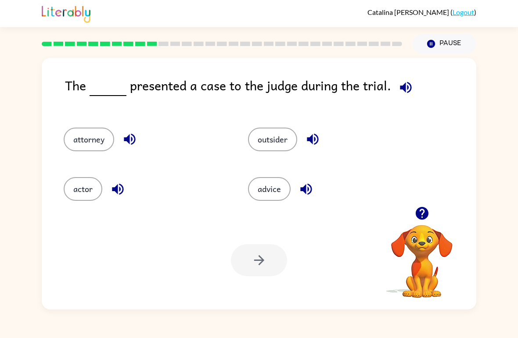
click at [279, 149] on button "outsider" at bounding box center [272, 140] width 49 height 24
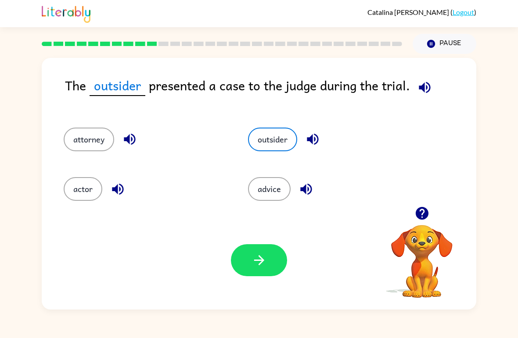
click at [270, 266] on button "button" at bounding box center [259, 260] width 56 height 32
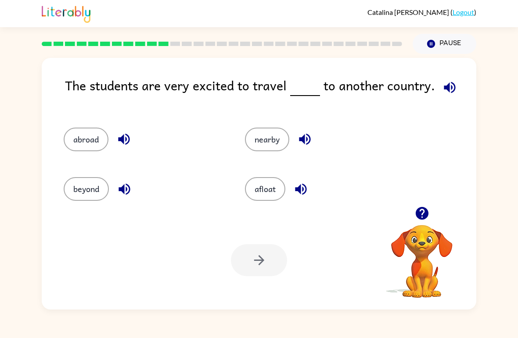
click at [78, 142] on button "abroad" at bounding box center [86, 140] width 45 height 24
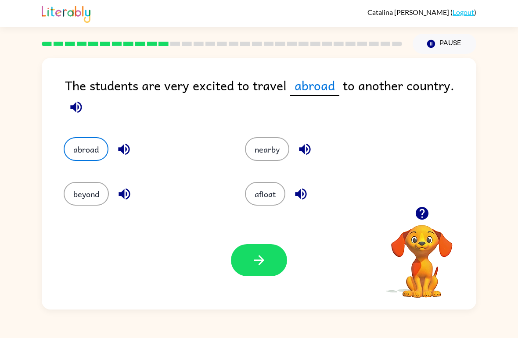
click at [253, 267] on icon "button" at bounding box center [259, 260] width 15 height 15
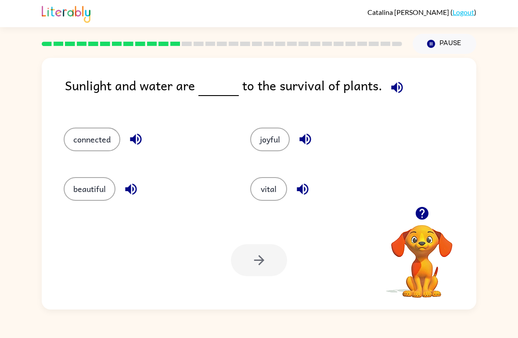
click at [255, 198] on button "vital" at bounding box center [268, 189] width 37 height 24
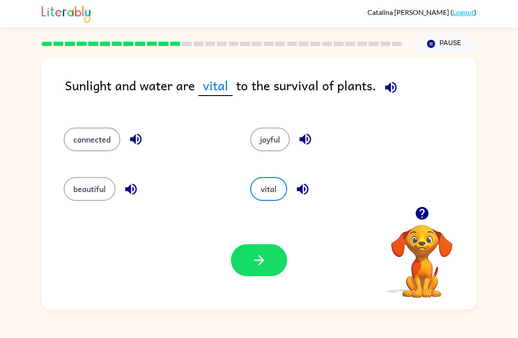
click at [251, 276] on button "button" at bounding box center [259, 260] width 56 height 32
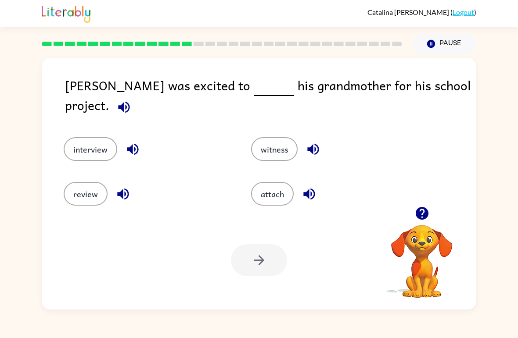
click at [81, 142] on button "interview" at bounding box center [91, 149] width 54 height 24
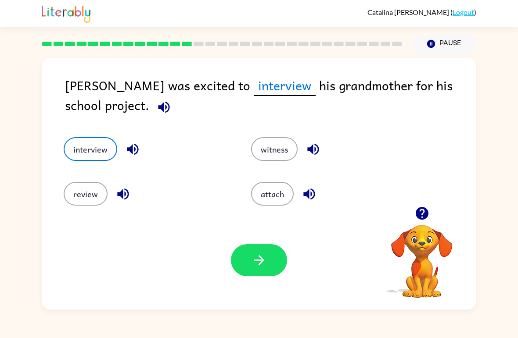
click at [272, 200] on button "attach" at bounding box center [272, 194] width 43 height 24
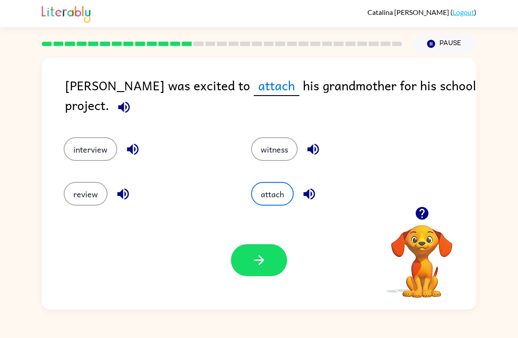
click at [260, 274] on button "button" at bounding box center [259, 260] width 56 height 32
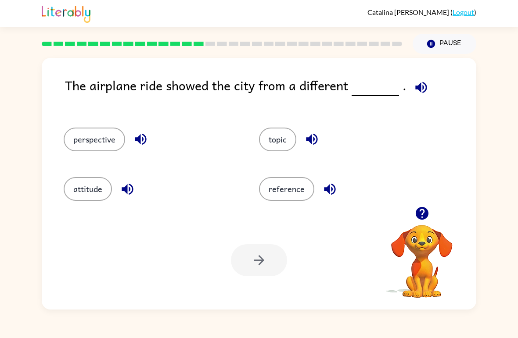
click at [86, 136] on button "perspective" at bounding box center [94, 140] width 61 height 24
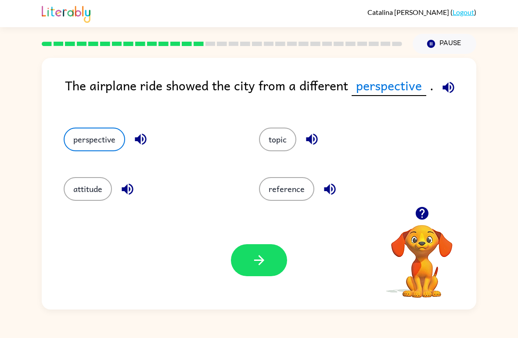
click at [247, 258] on button "button" at bounding box center [259, 260] width 56 height 32
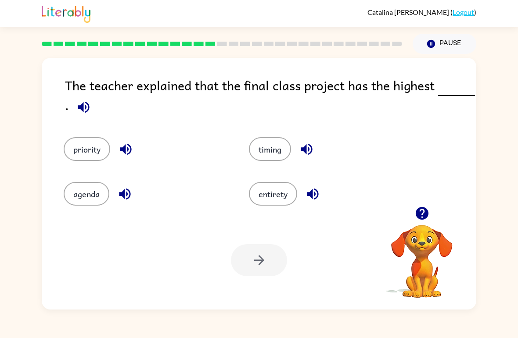
click at [85, 111] on icon "button" at bounding box center [83, 107] width 15 height 15
click at [262, 149] on button "timing" at bounding box center [270, 149] width 42 height 24
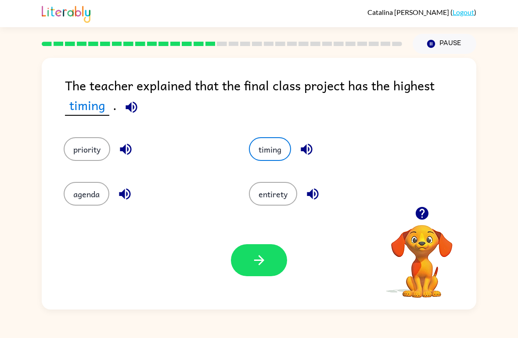
click at [257, 202] on button "entirety" at bounding box center [273, 194] width 48 height 24
click at [249, 266] on button "button" at bounding box center [259, 260] width 56 height 32
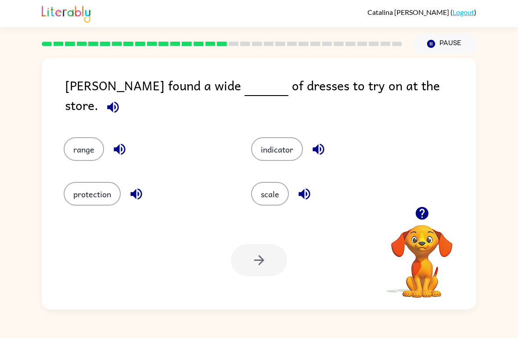
click at [73, 182] on button "protection" at bounding box center [92, 194] width 57 height 24
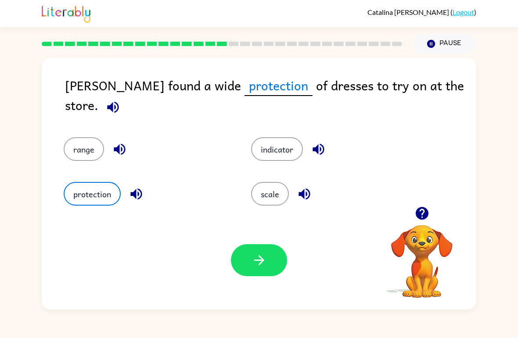
click at [250, 264] on button "button" at bounding box center [259, 260] width 56 height 32
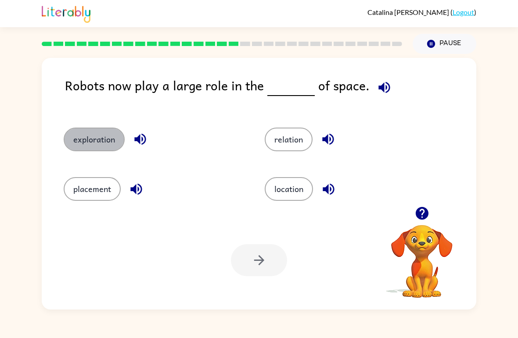
click at [91, 143] on button "exploration" at bounding box center [94, 140] width 61 height 24
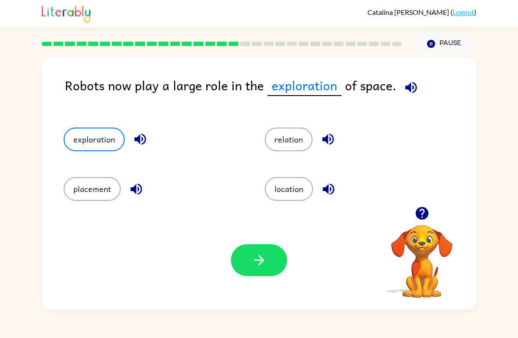
click at [261, 294] on div "Your browser must support playing .mp4 files to use Literably. Please try using…" at bounding box center [259, 260] width 435 height 99
click at [249, 261] on button "button" at bounding box center [259, 260] width 56 height 32
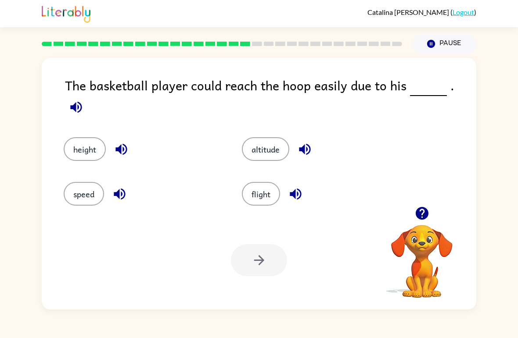
click at [72, 138] on button "height" at bounding box center [85, 149] width 42 height 24
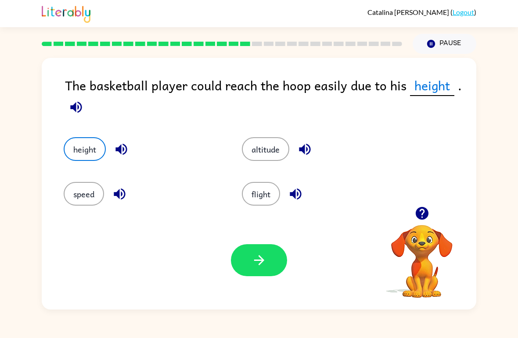
click at [254, 276] on button "button" at bounding box center [259, 260] width 56 height 32
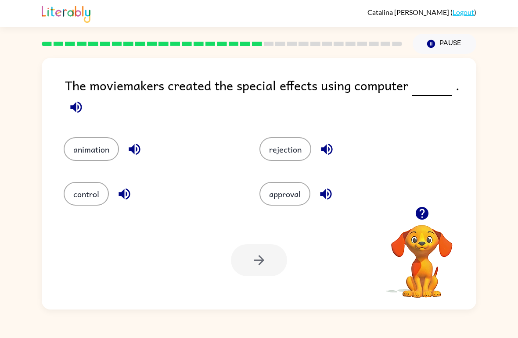
click at [79, 169] on div "control" at bounding box center [145, 187] width 196 height 45
click at [85, 154] on button "animation" at bounding box center [91, 149] width 55 height 24
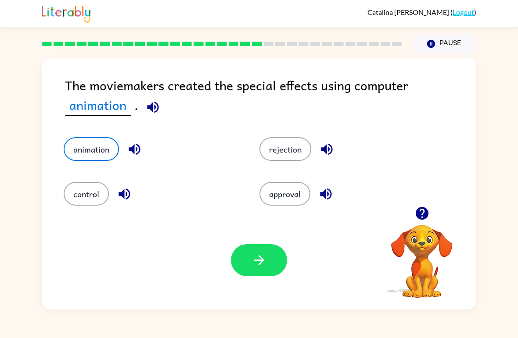
click at [236, 275] on div at bounding box center [259, 260] width 56 height 32
click at [249, 257] on button "button" at bounding box center [259, 260] width 56 height 32
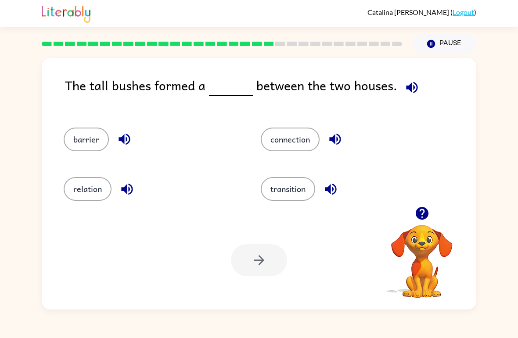
click at [79, 142] on button "barrier" at bounding box center [86, 140] width 45 height 24
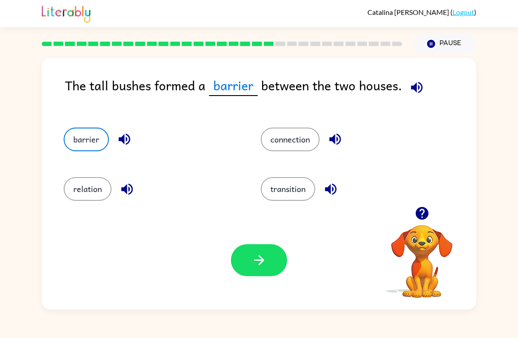
click at [257, 274] on button "button" at bounding box center [259, 260] width 56 height 32
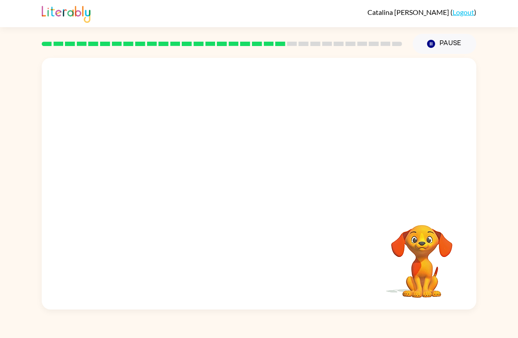
click at [137, 98] on video "Your browser must support playing .mp4 files to use Literably. Please try using…" at bounding box center [259, 132] width 435 height 149
click at [153, 160] on video "Your browser must support playing .mp4 files to use Literably. Please try using…" at bounding box center [259, 132] width 435 height 149
click at [251, 199] on button "button" at bounding box center [259, 188] width 56 height 32
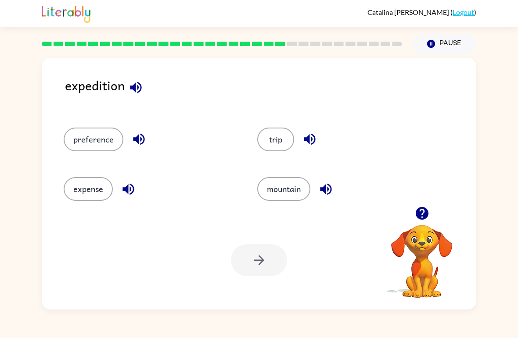
click at [76, 144] on button "preference" at bounding box center [94, 140] width 60 height 24
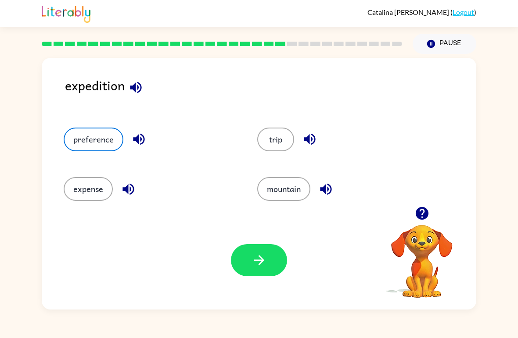
click at [262, 257] on icon "button" at bounding box center [259, 260] width 15 height 15
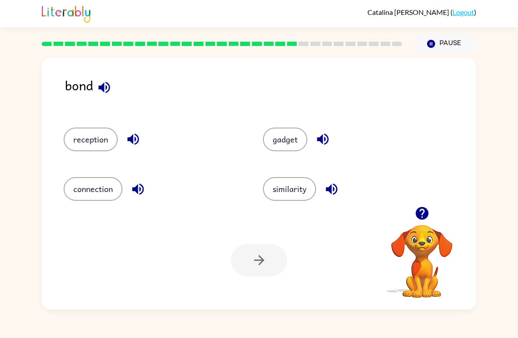
click at [86, 172] on div "connection" at bounding box center [146, 186] width 199 height 50
click at [87, 191] on button "connection" at bounding box center [93, 189] width 59 height 24
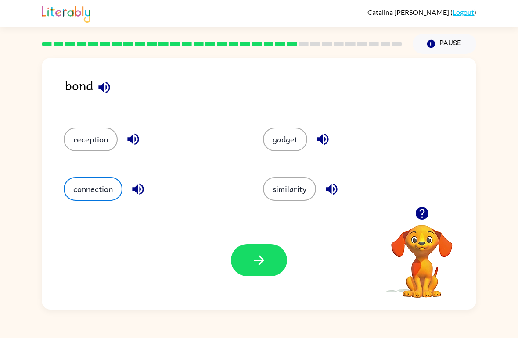
click at [249, 258] on button "button" at bounding box center [259, 260] width 56 height 32
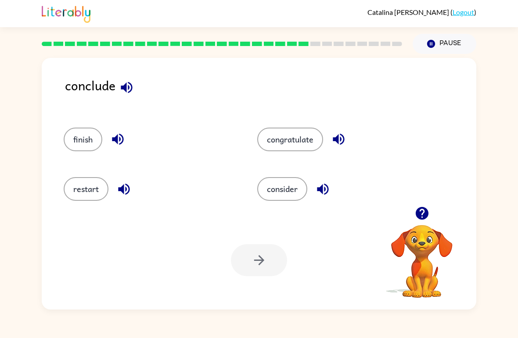
click at [75, 138] on button "finish" at bounding box center [83, 140] width 39 height 24
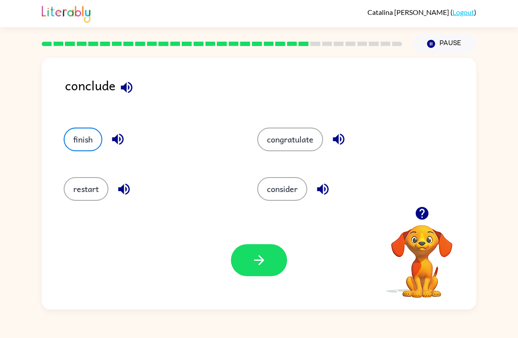
click at [241, 255] on button "button" at bounding box center [259, 260] width 56 height 32
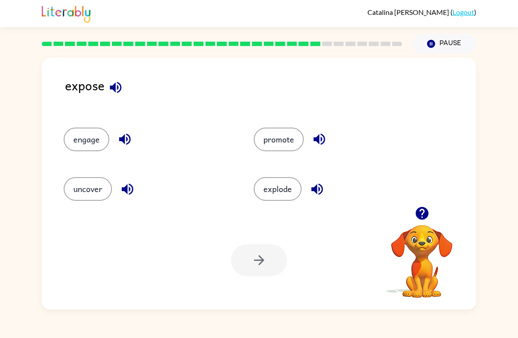
click at [76, 197] on button "uncover" at bounding box center [88, 189] width 48 height 24
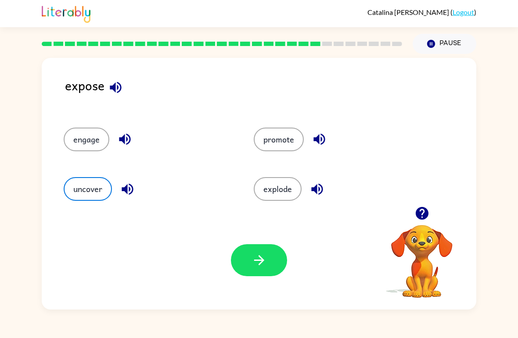
click at [255, 269] on button "button" at bounding box center [259, 260] width 56 height 32
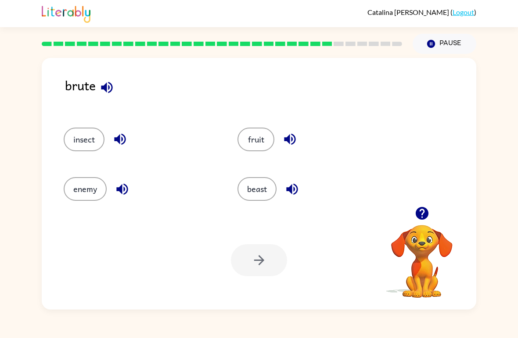
click at [252, 187] on button "beast" at bounding box center [256, 189] width 39 height 24
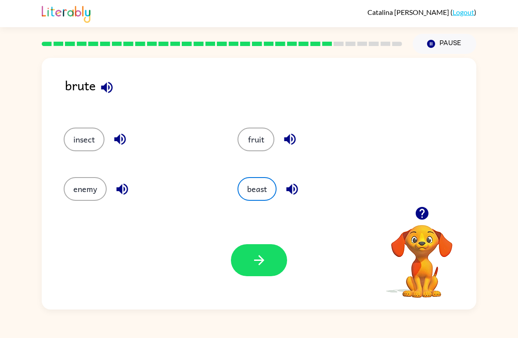
click at [256, 245] on button "button" at bounding box center [259, 260] width 56 height 32
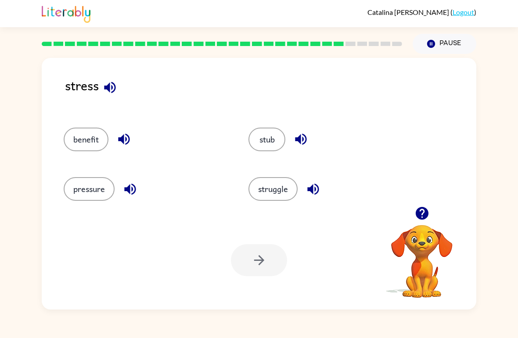
click at [253, 190] on button "struggle" at bounding box center [272, 189] width 49 height 24
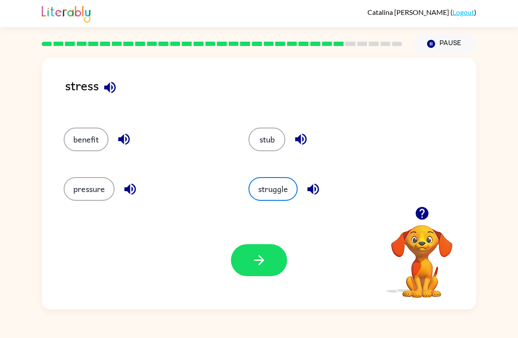
click at [243, 265] on button "button" at bounding box center [259, 260] width 56 height 32
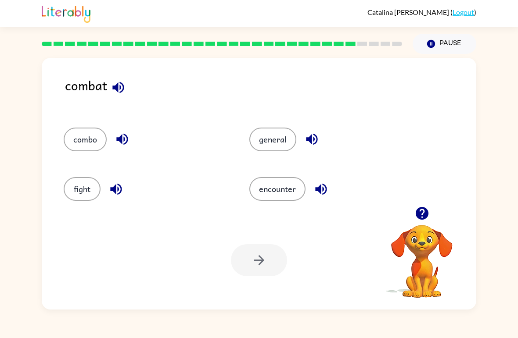
click at [86, 180] on button "fight" at bounding box center [82, 189] width 37 height 24
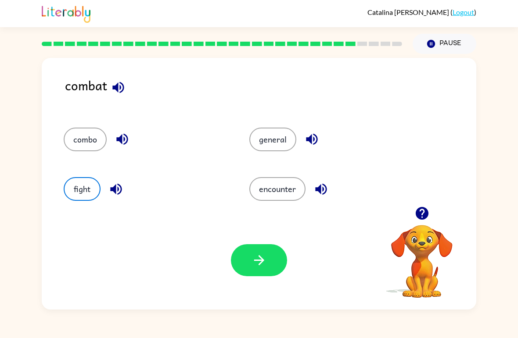
click at [246, 261] on button "button" at bounding box center [259, 260] width 56 height 32
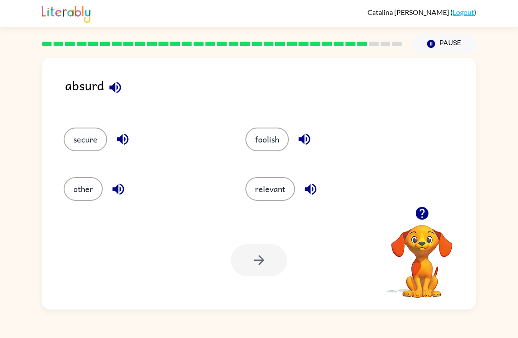
click at [53, 173] on div "other" at bounding box center [138, 186] width 182 height 50
click at [218, 135] on div "secure" at bounding box center [145, 140] width 162 height 24
click at [220, 212] on div "Your browser must support playing .mp4 files to use Literably. Please try using…" at bounding box center [259, 260] width 435 height 99
click at [83, 135] on button "secure" at bounding box center [85, 140] width 43 height 24
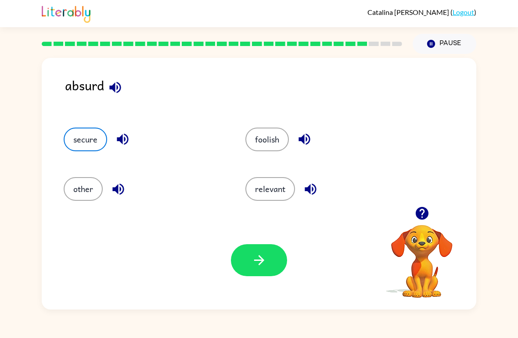
click at [249, 258] on button "button" at bounding box center [259, 260] width 56 height 32
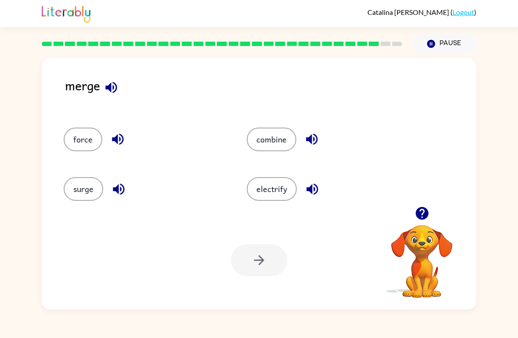
click at [74, 189] on button "surge" at bounding box center [84, 189] width 40 height 24
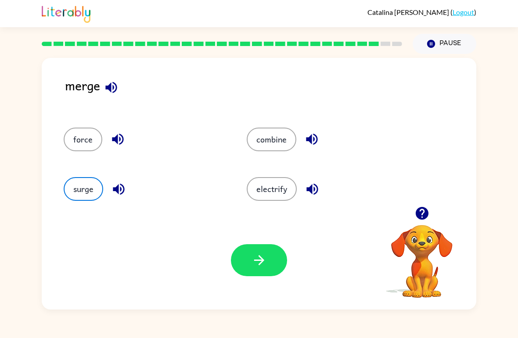
click at [248, 261] on button "button" at bounding box center [259, 260] width 56 height 32
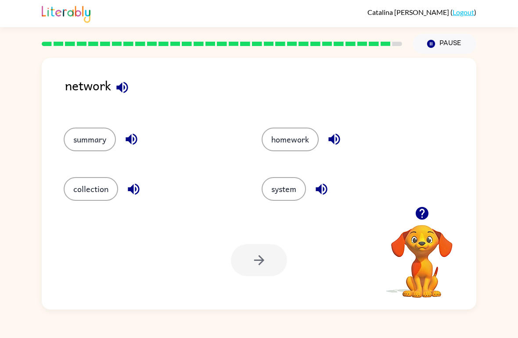
click at [287, 199] on button "system" at bounding box center [284, 189] width 44 height 24
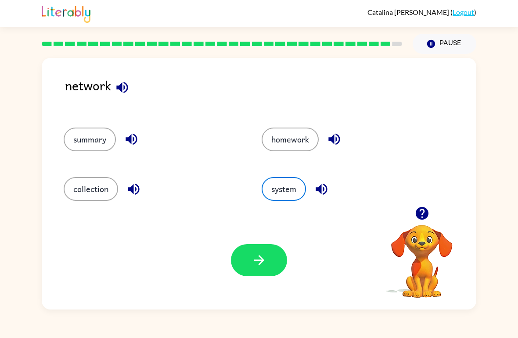
click at [244, 266] on button "button" at bounding box center [259, 260] width 56 height 32
